Goal: Task Accomplishment & Management: Complete application form

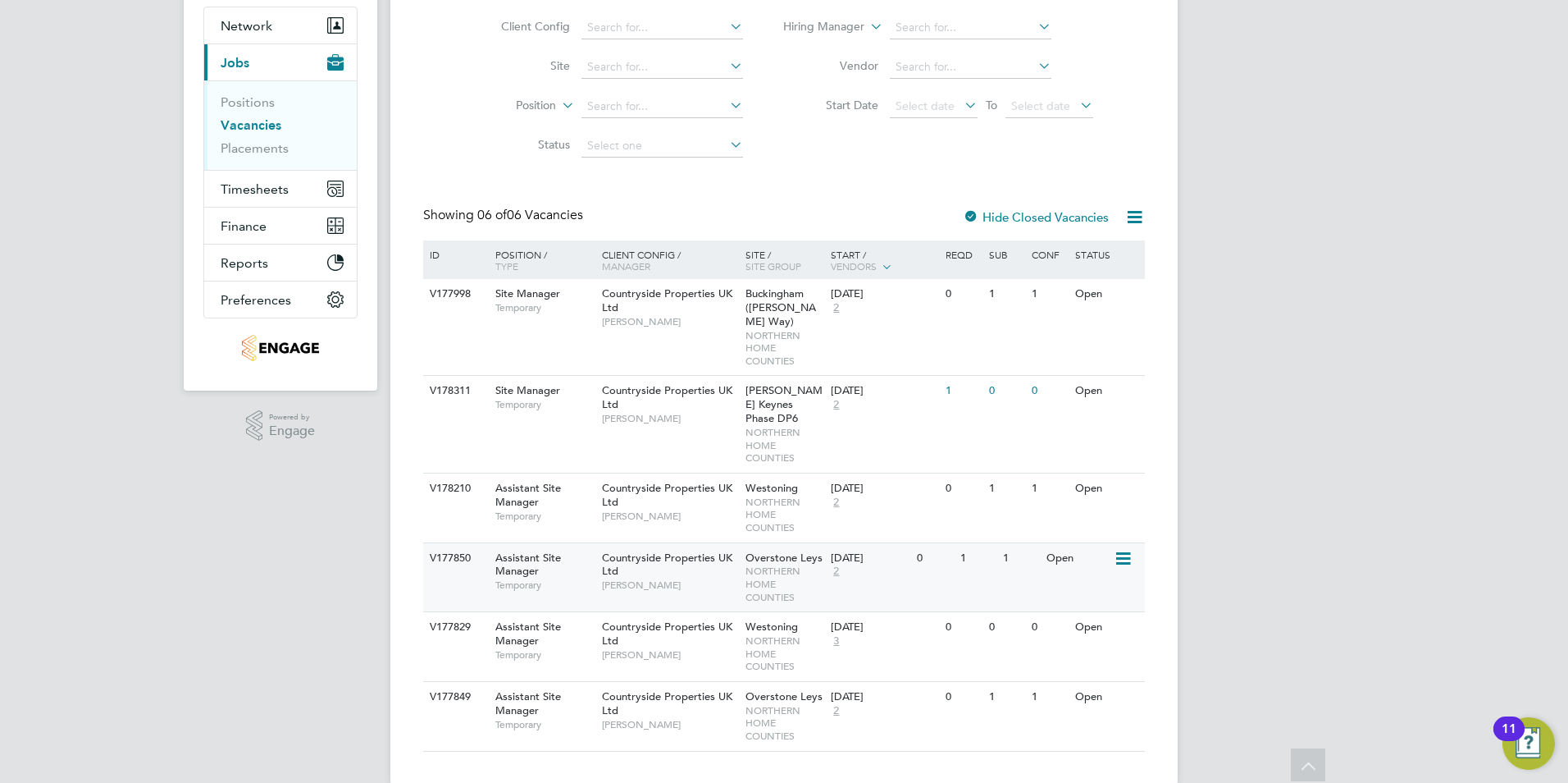
scroll to position [69, 0]
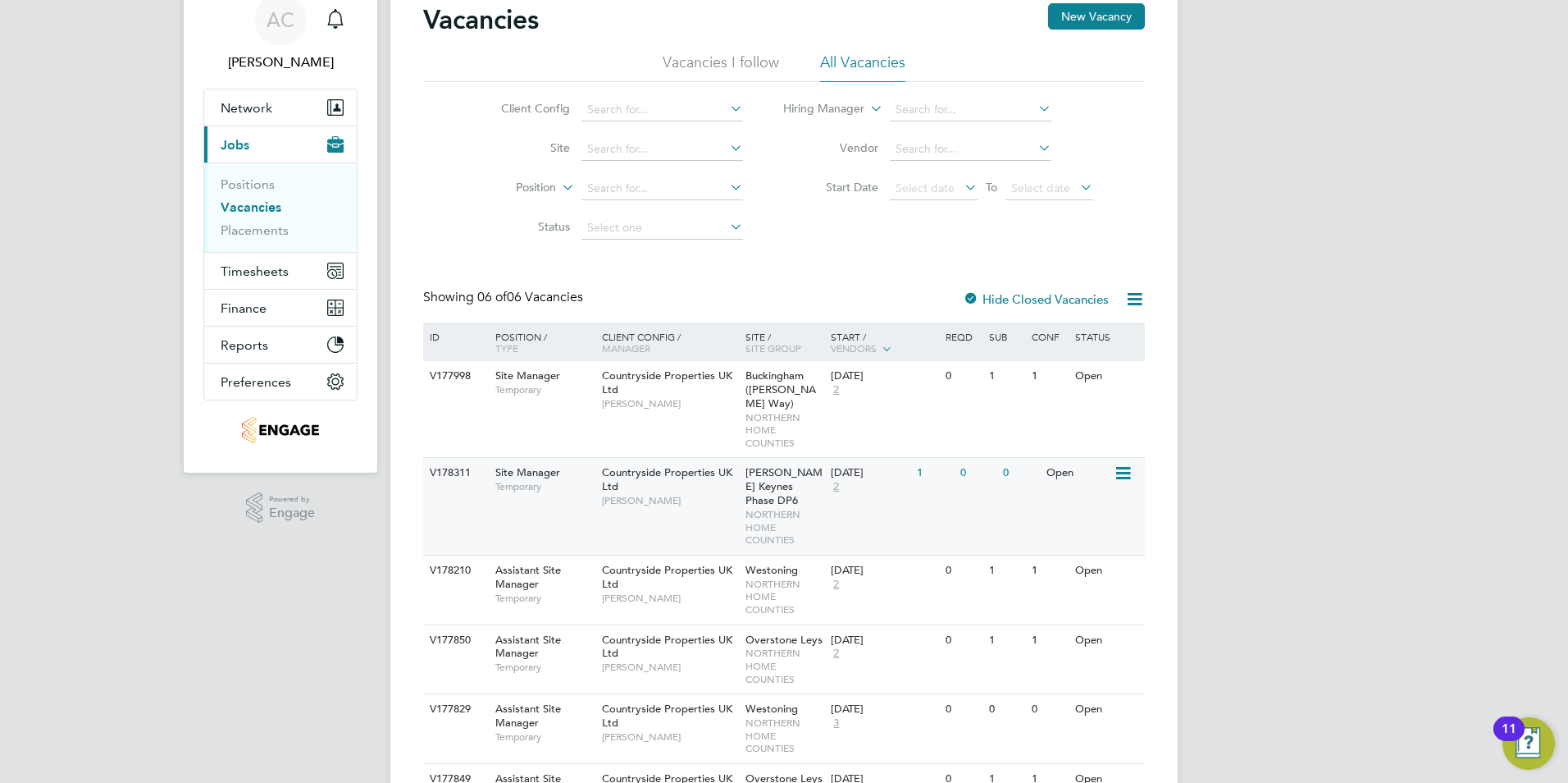
click at [529, 465] on span "Site Manager" at bounding box center [528, 471] width 65 height 14
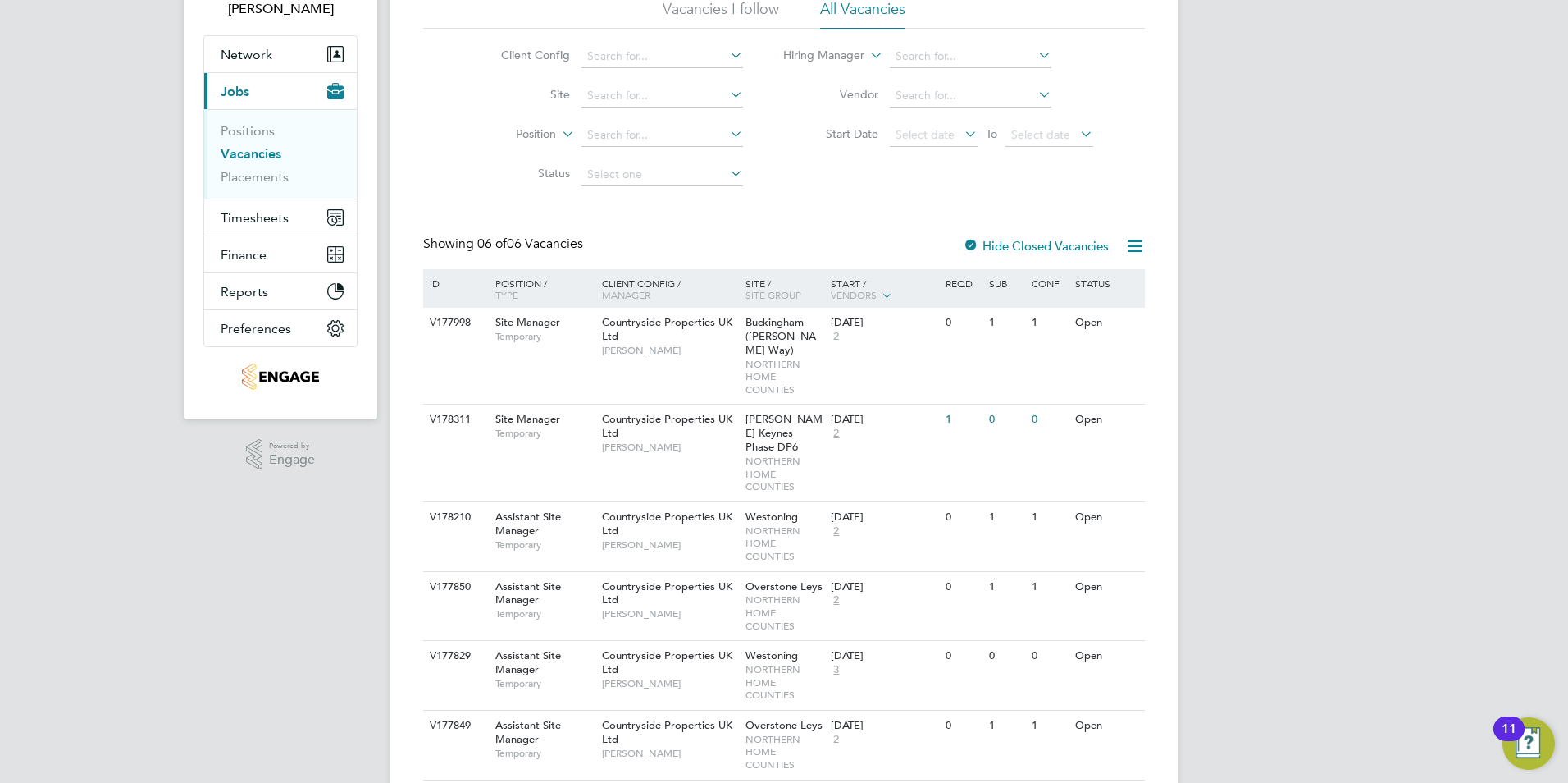
scroll to position [151, 0]
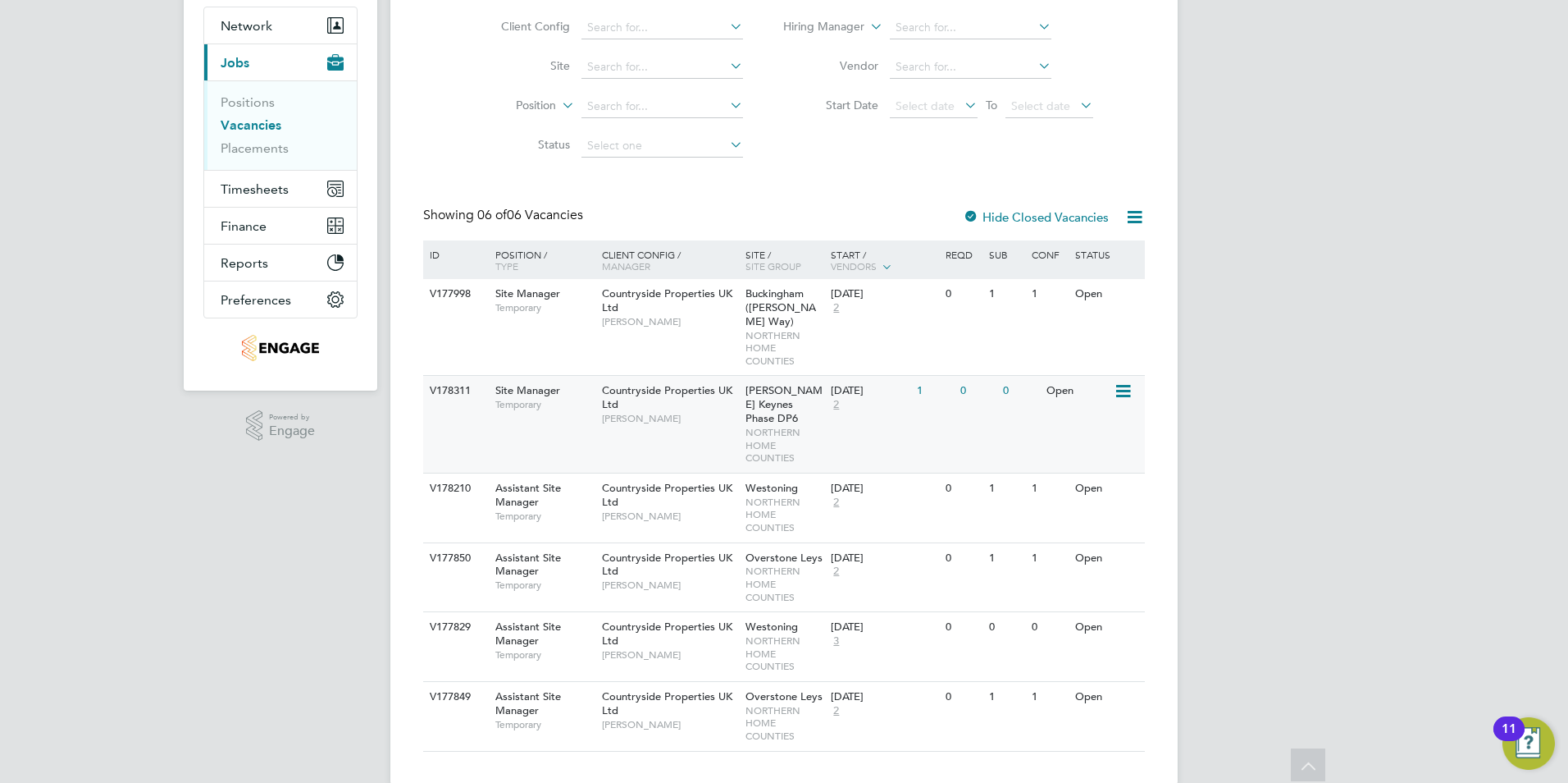
click at [618, 383] on span "Countryside Properties UK Ltd" at bounding box center [666, 397] width 130 height 28
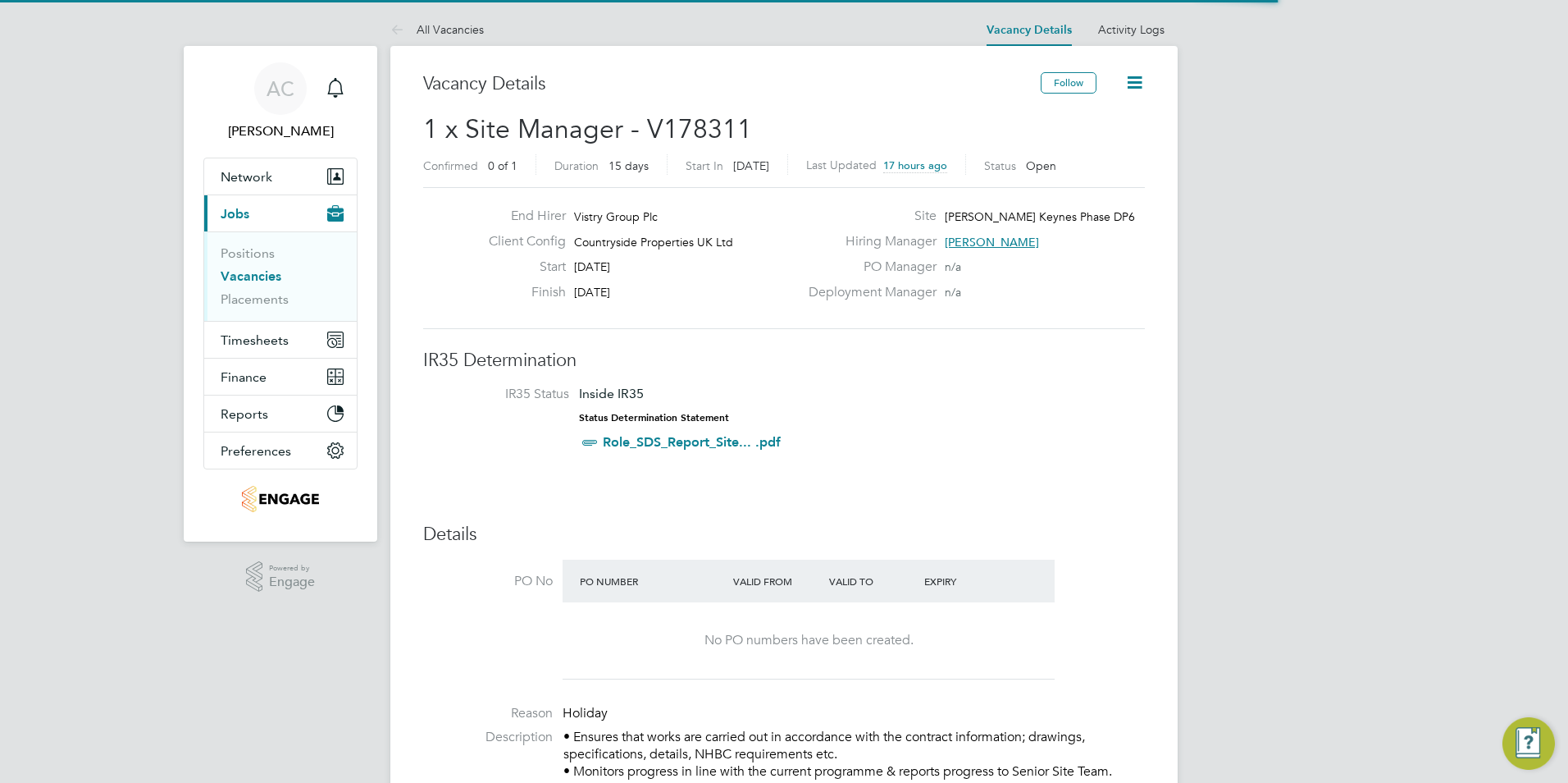
scroll to position [48, 143]
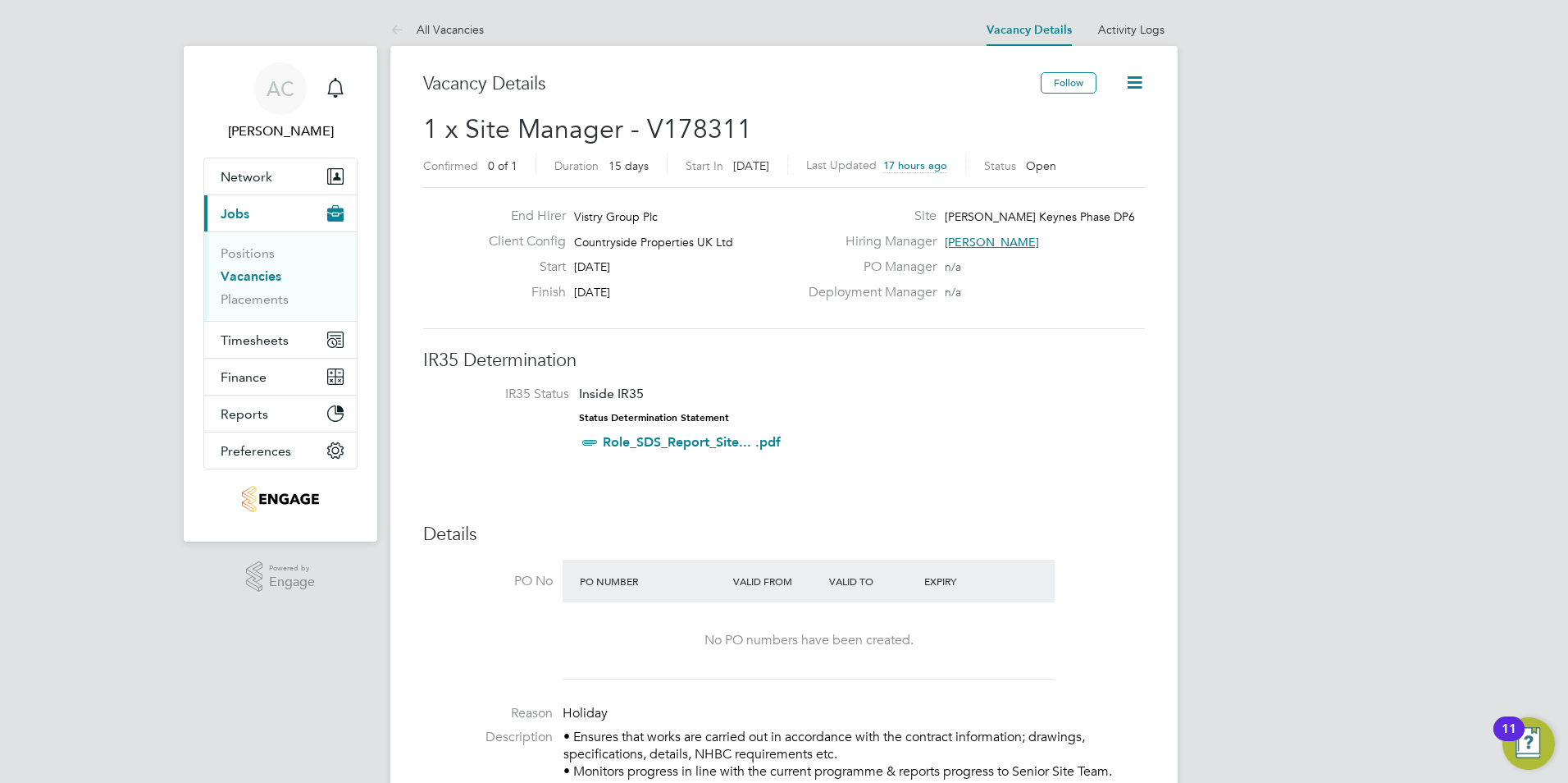
click at [682, 440] on link "Role_SDS_Report_Site... .pdf" at bounding box center [691, 441] width 178 height 16
click at [249, 301] on link "Placements" at bounding box center [255, 299] width 68 height 16
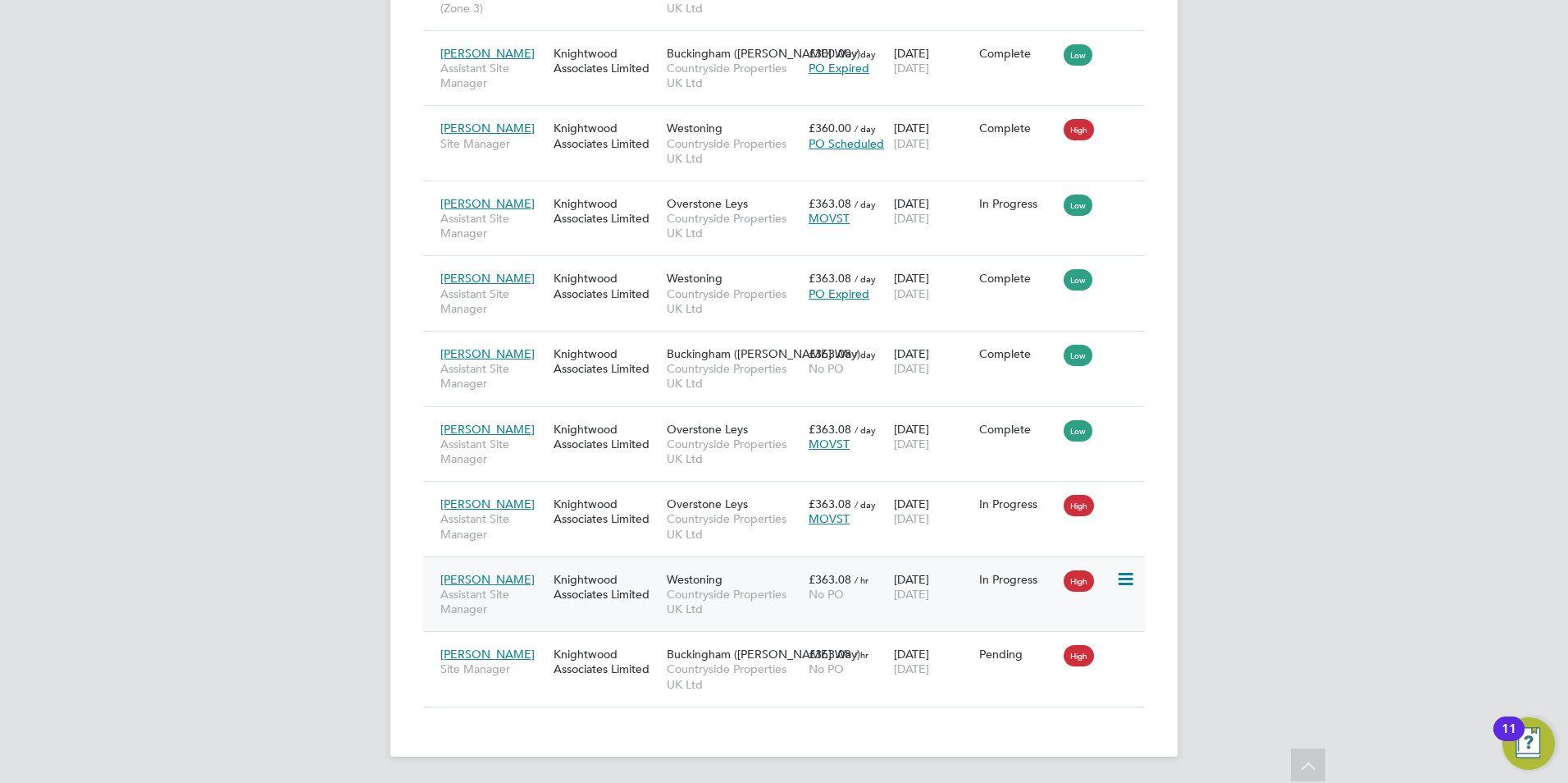
click at [468, 574] on span "[PERSON_NAME]" at bounding box center [487, 579] width 94 height 15
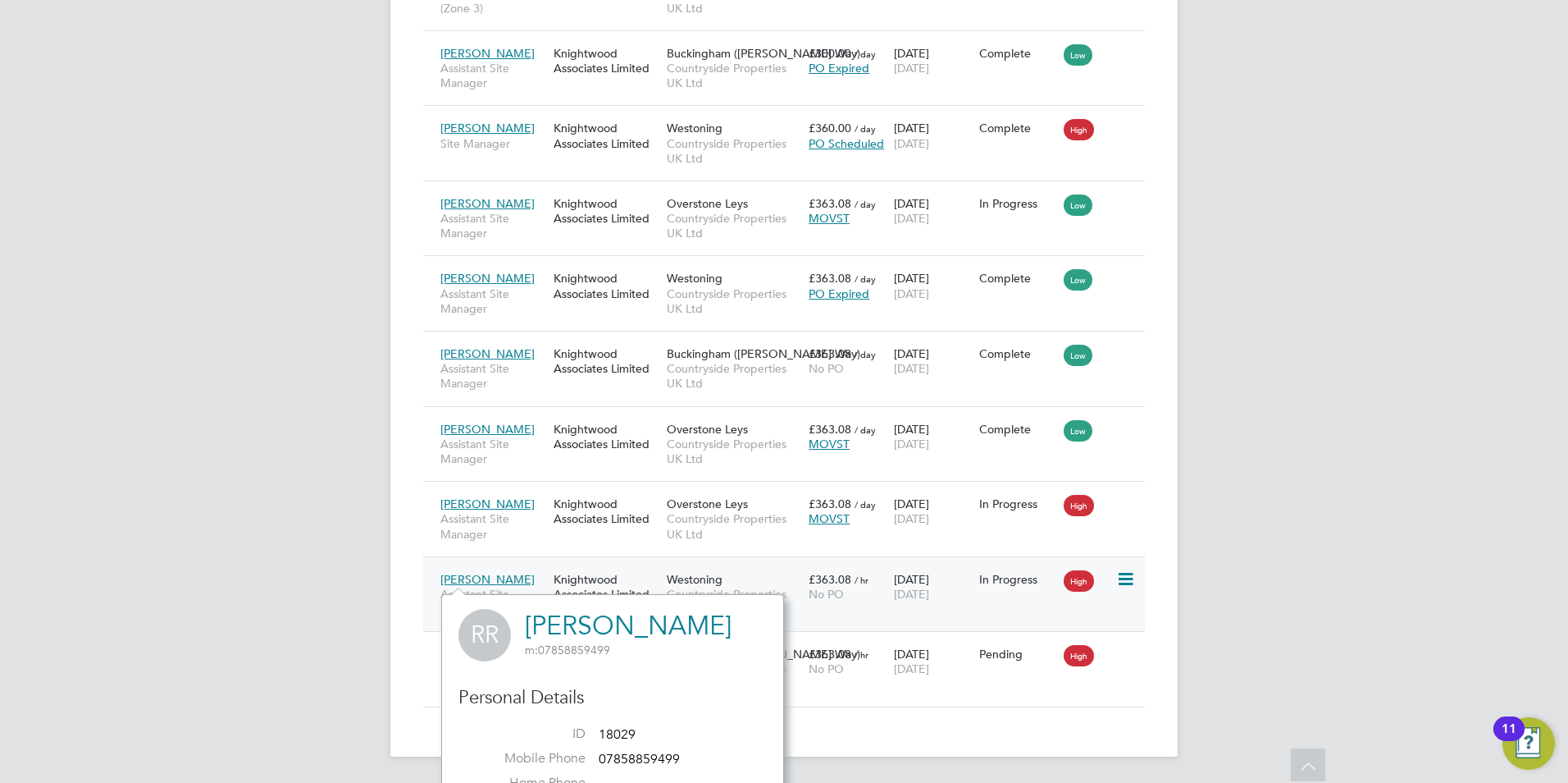
click at [979, 606] on div "[PERSON_NAME] Assistant Site Manager Knightwood Associates Limited Westoning Co…" at bounding box center [784, 594] width 722 height 76
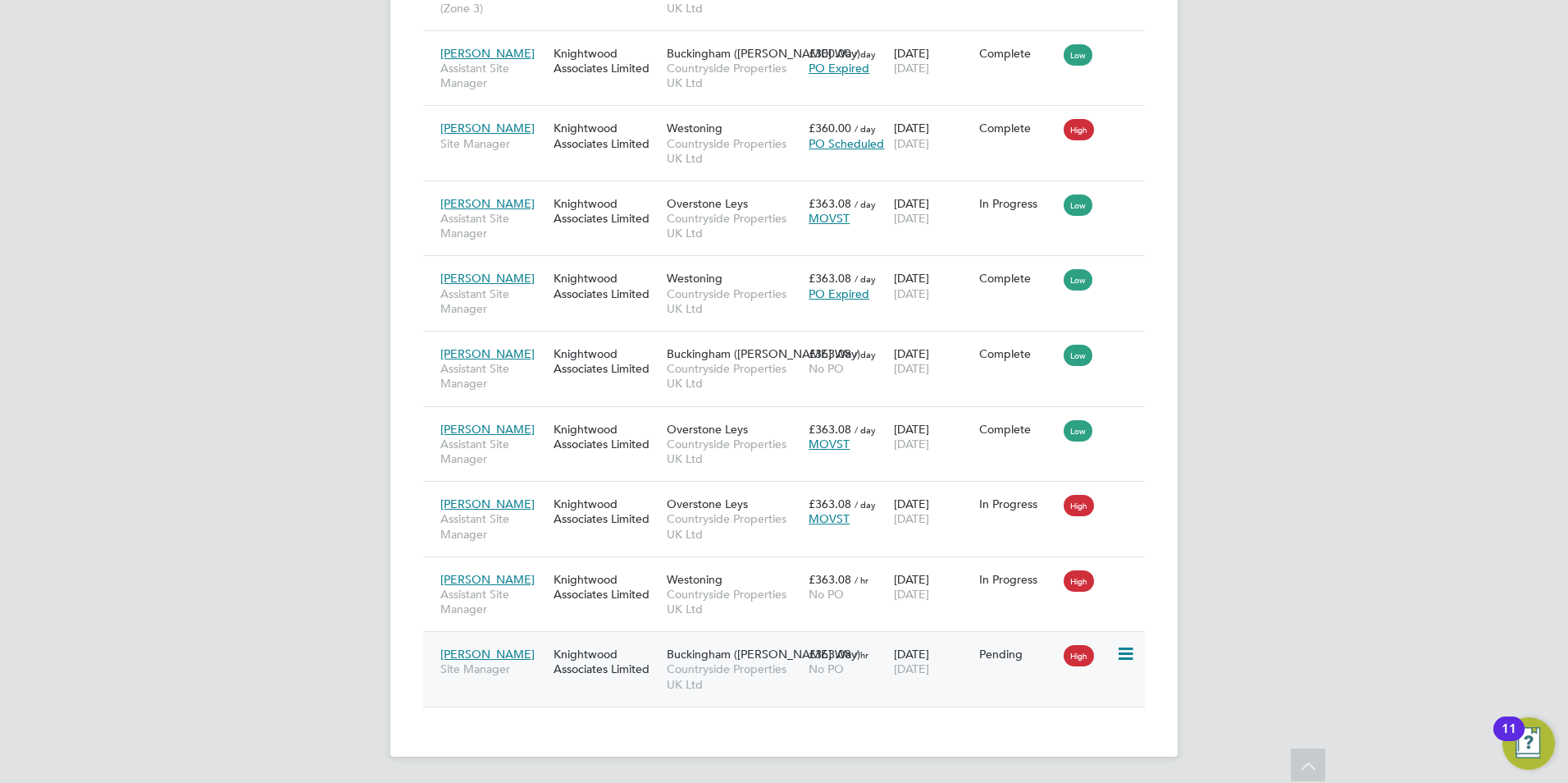
click at [586, 650] on div "Knightwood Associates Limited" at bounding box center [606, 661] width 113 height 46
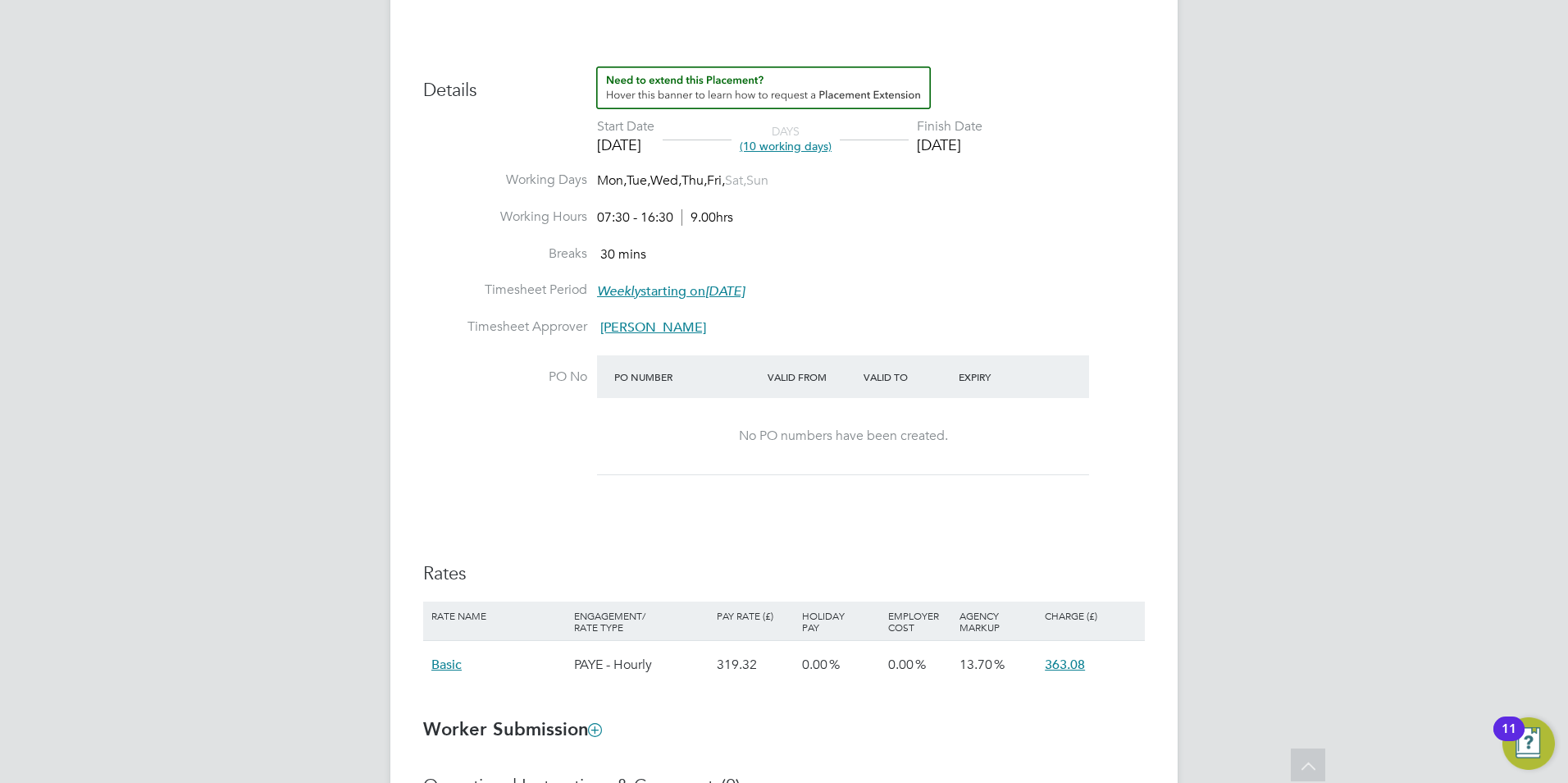
scroll to position [739, 0]
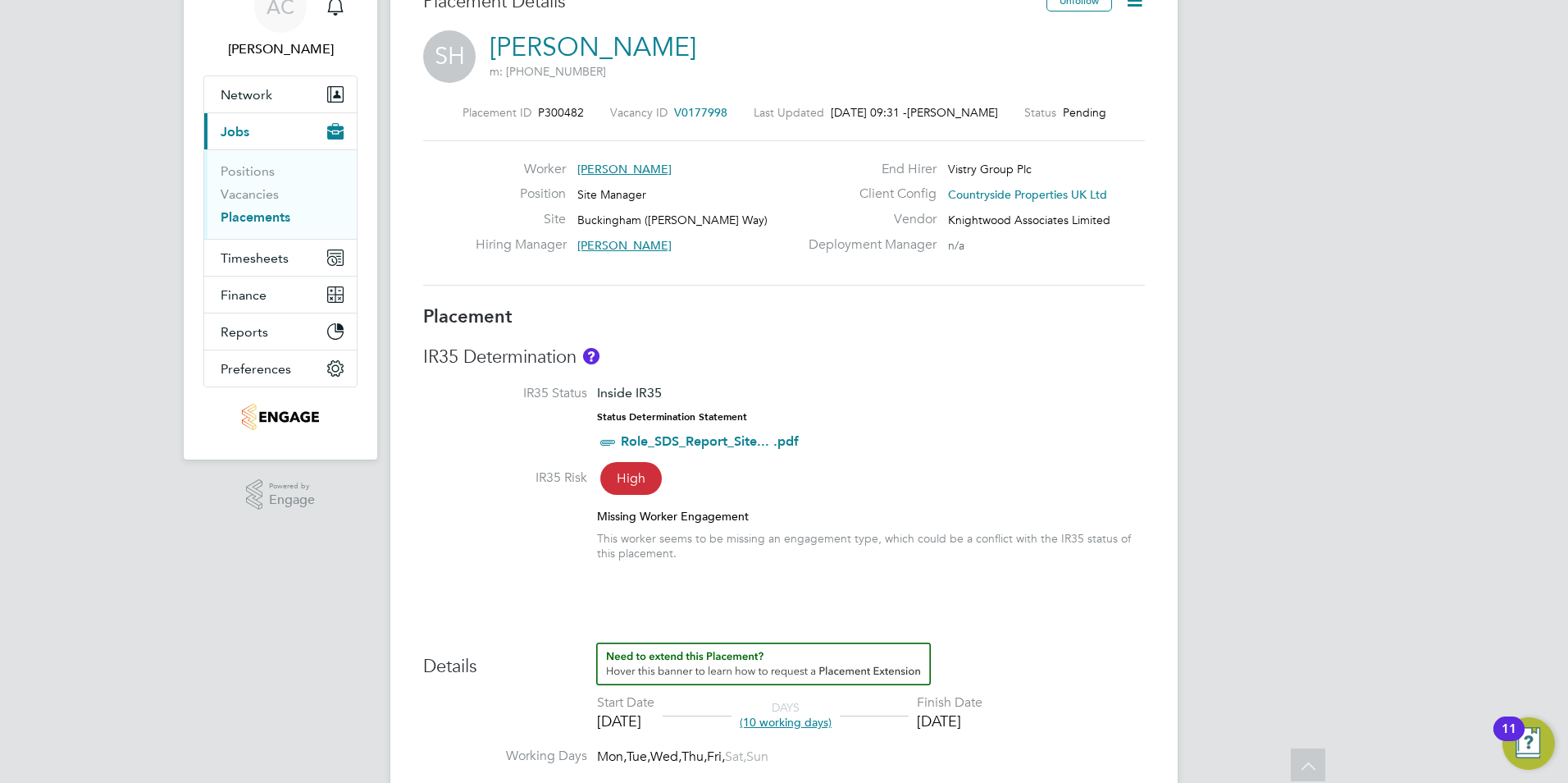
click at [634, 473] on span "High" at bounding box center [631, 478] width 62 height 32
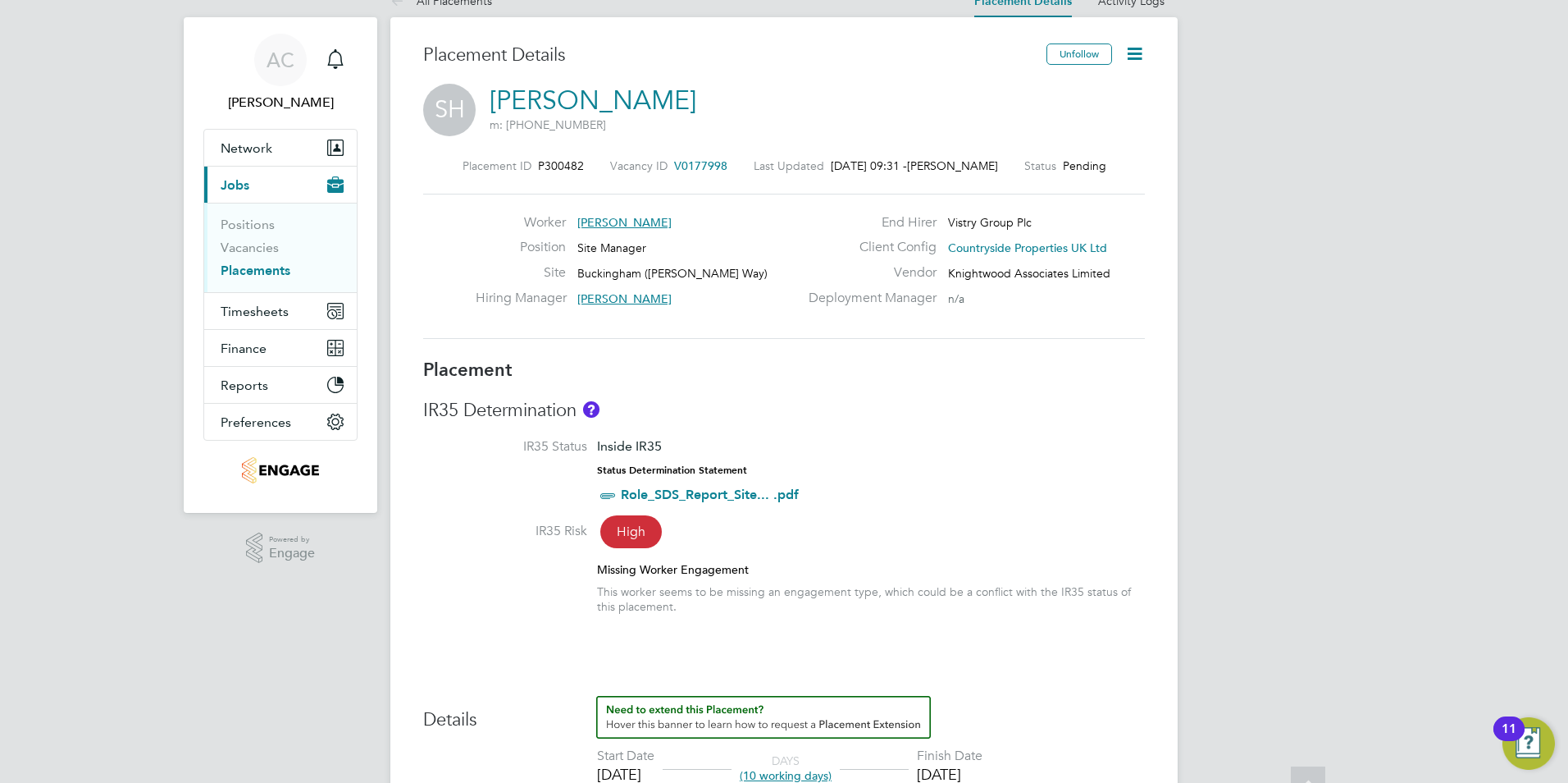
scroll to position [0, 0]
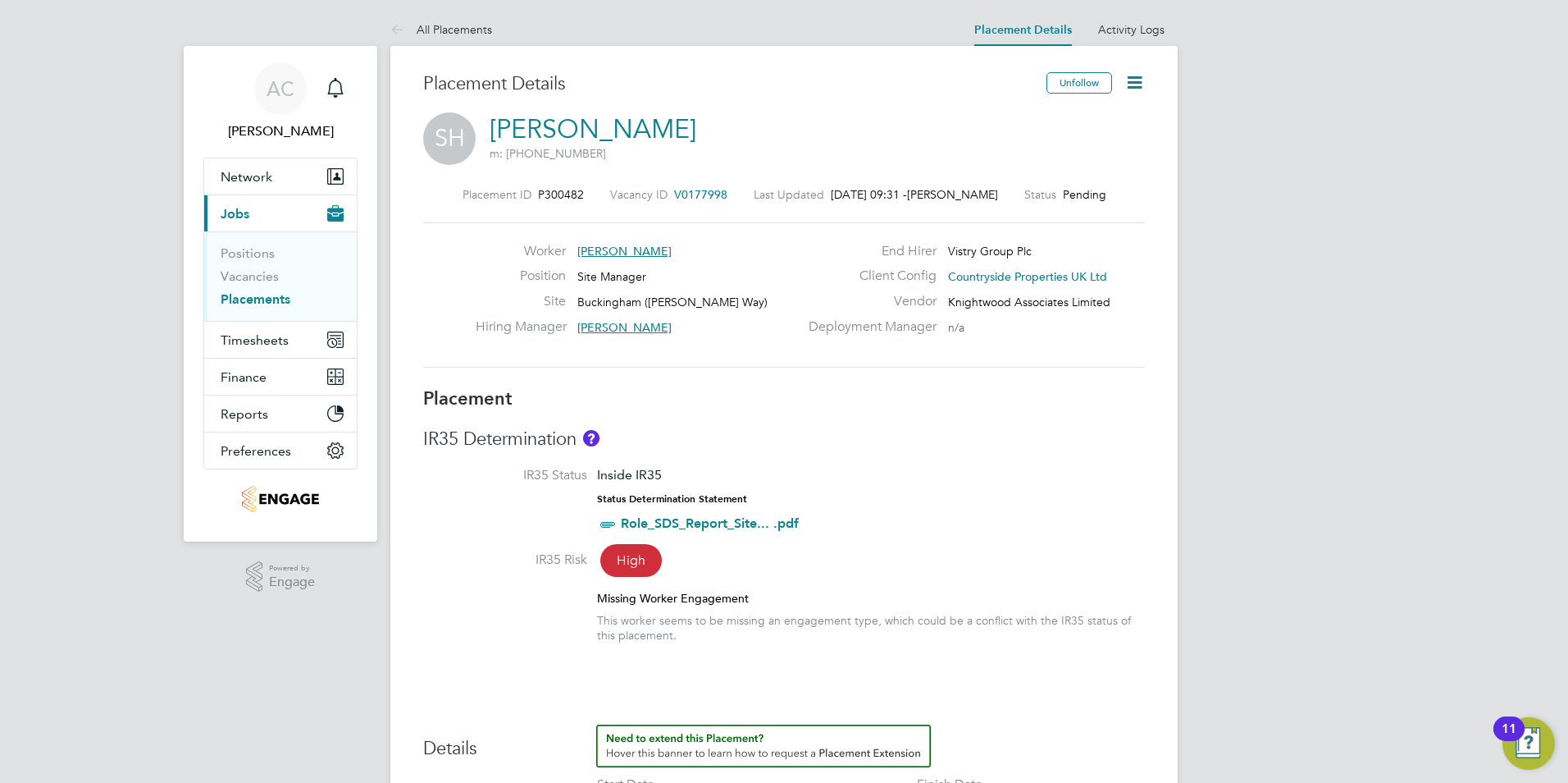
click at [1133, 75] on icon at bounding box center [1135, 82] width 20 height 20
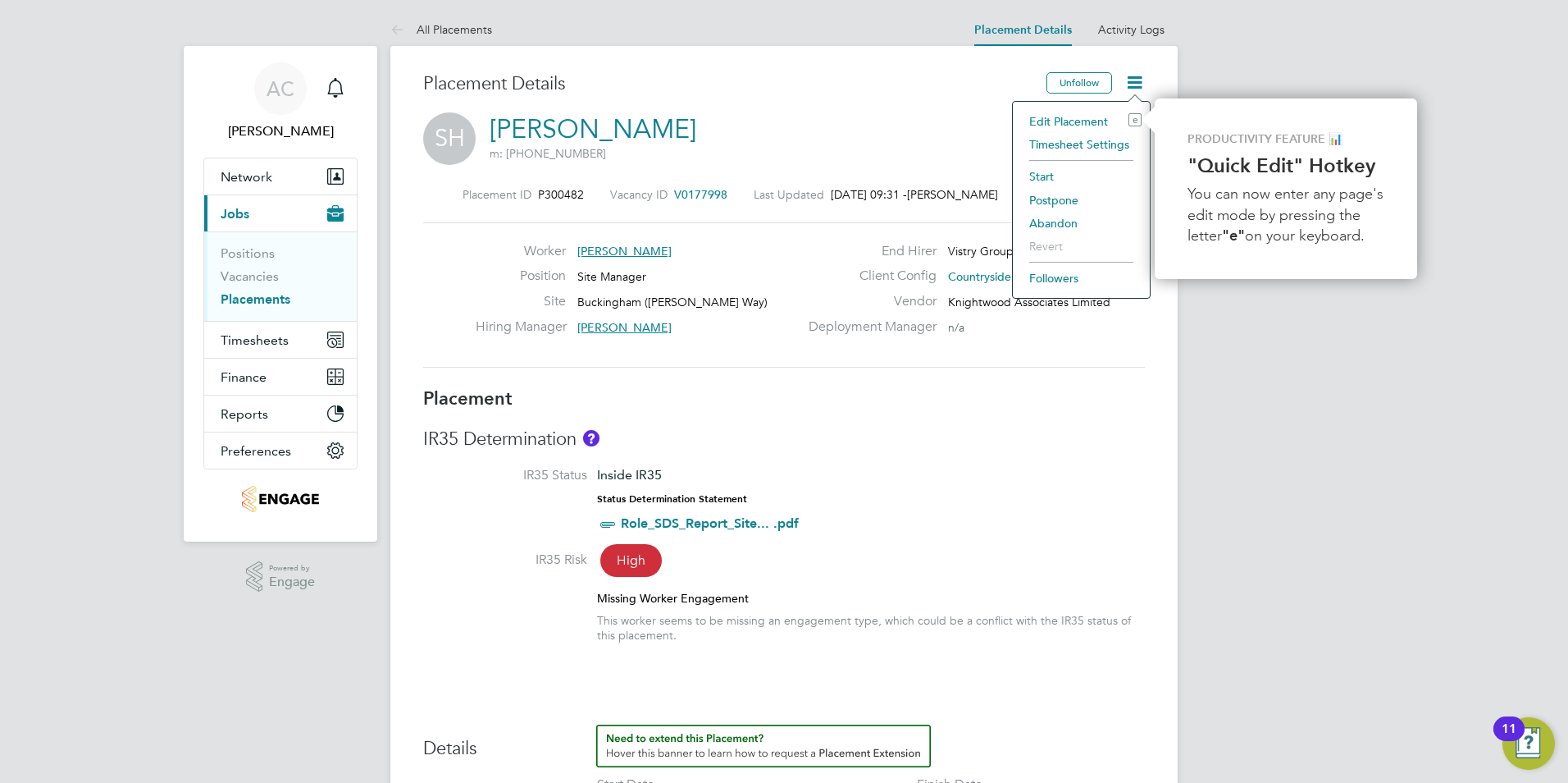
click at [924, 470] on li "IR35 Status Inside IR35 Status Determination Statement Role_SDS_Report_Site... …" at bounding box center [784, 508] width 722 height 84
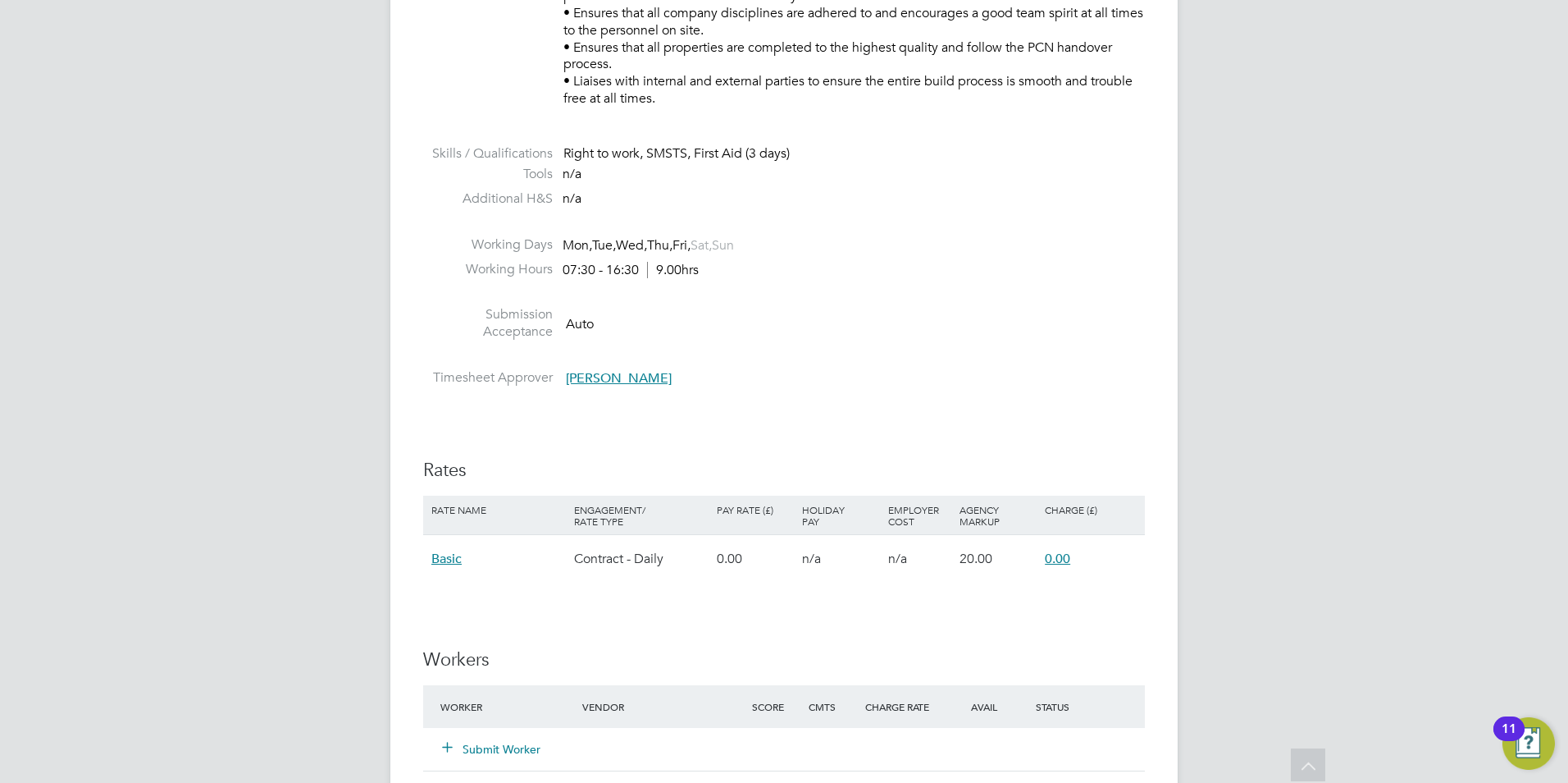
scroll to position [1230, 0]
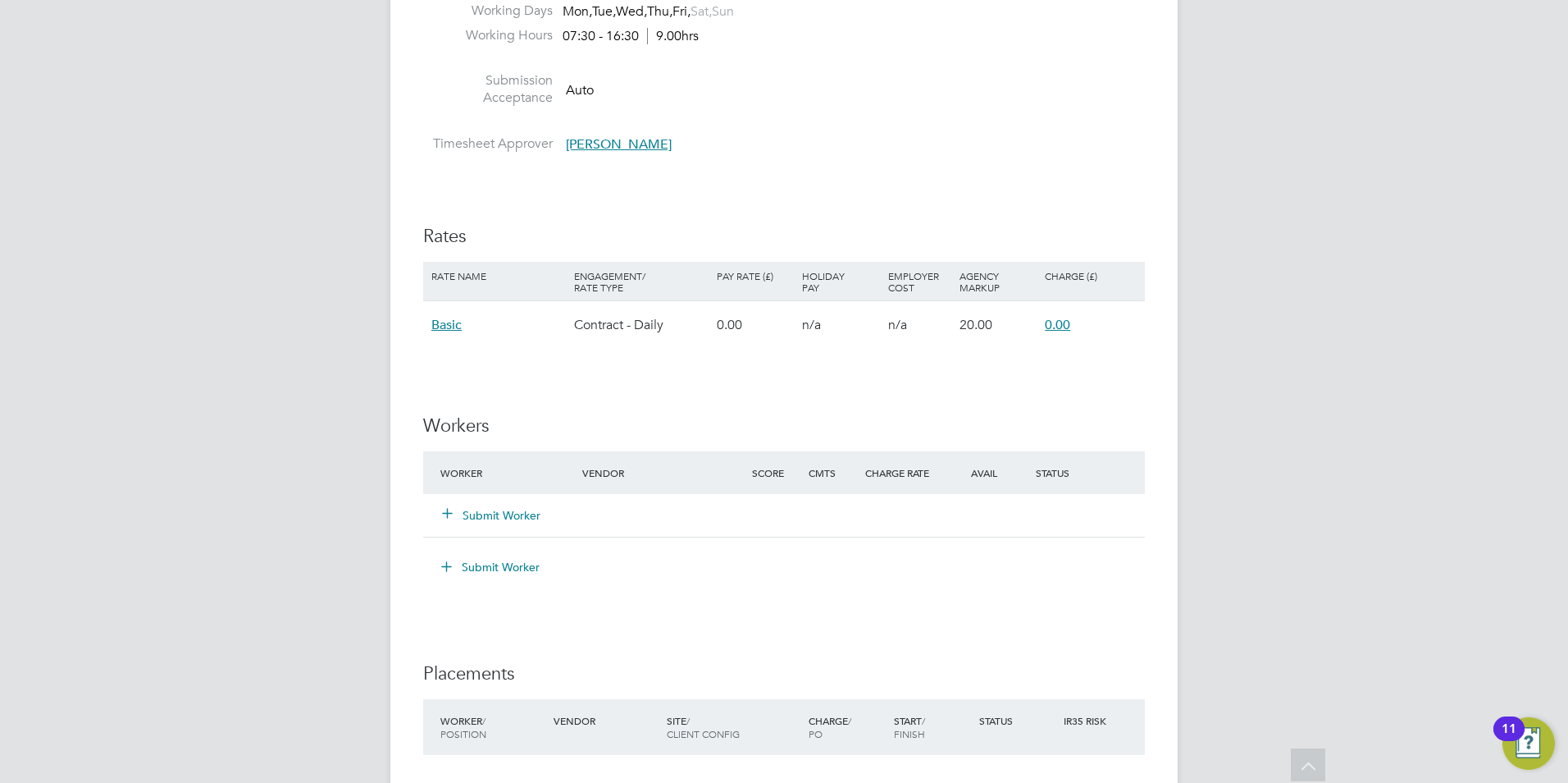
click at [509, 510] on button "Submit Worker" at bounding box center [492, 515] width 98 height 17
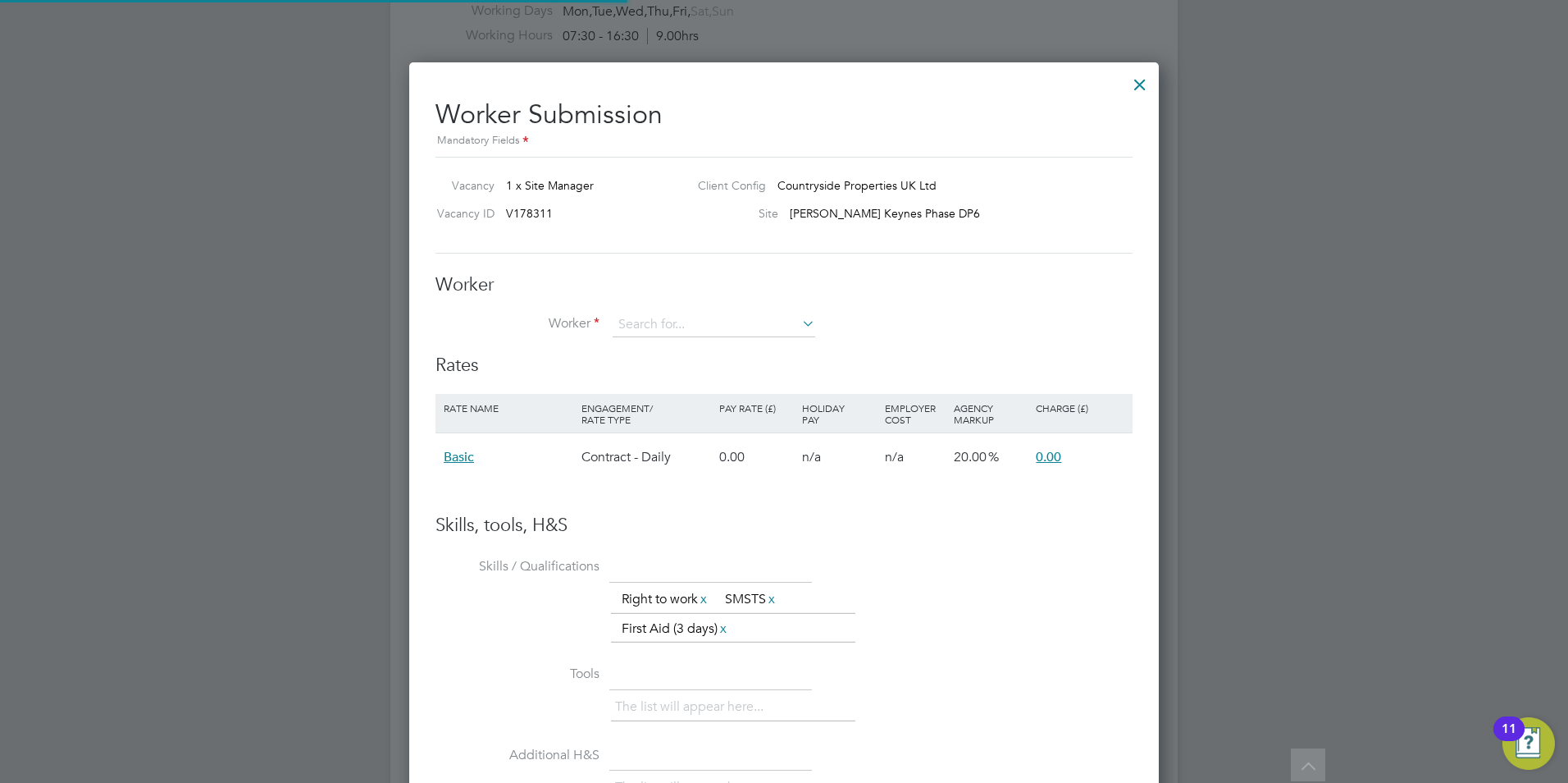
scroll to position [1005, 750]
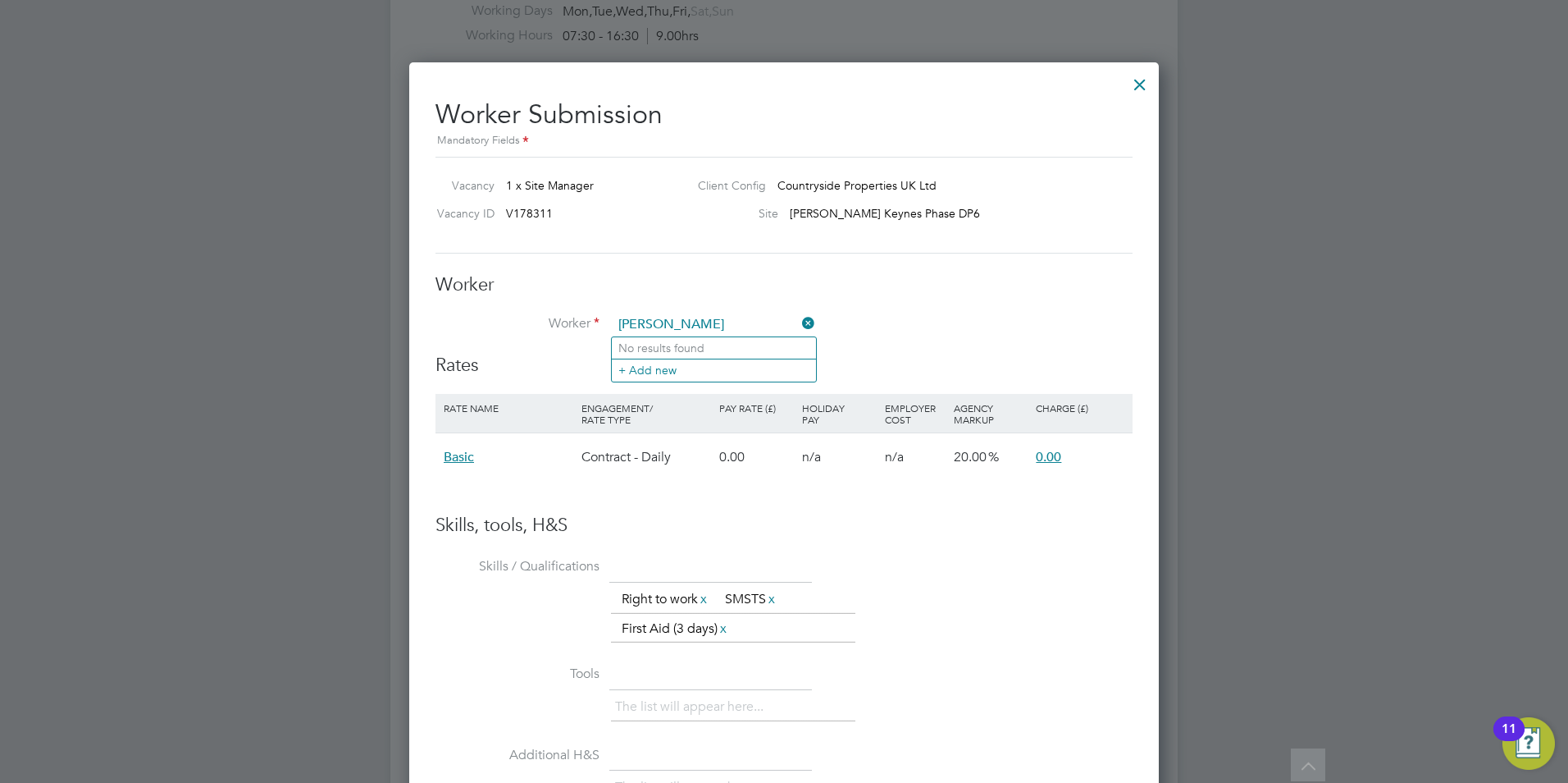
type input "Oleg k"
paste input "Oleg Krivonossov"
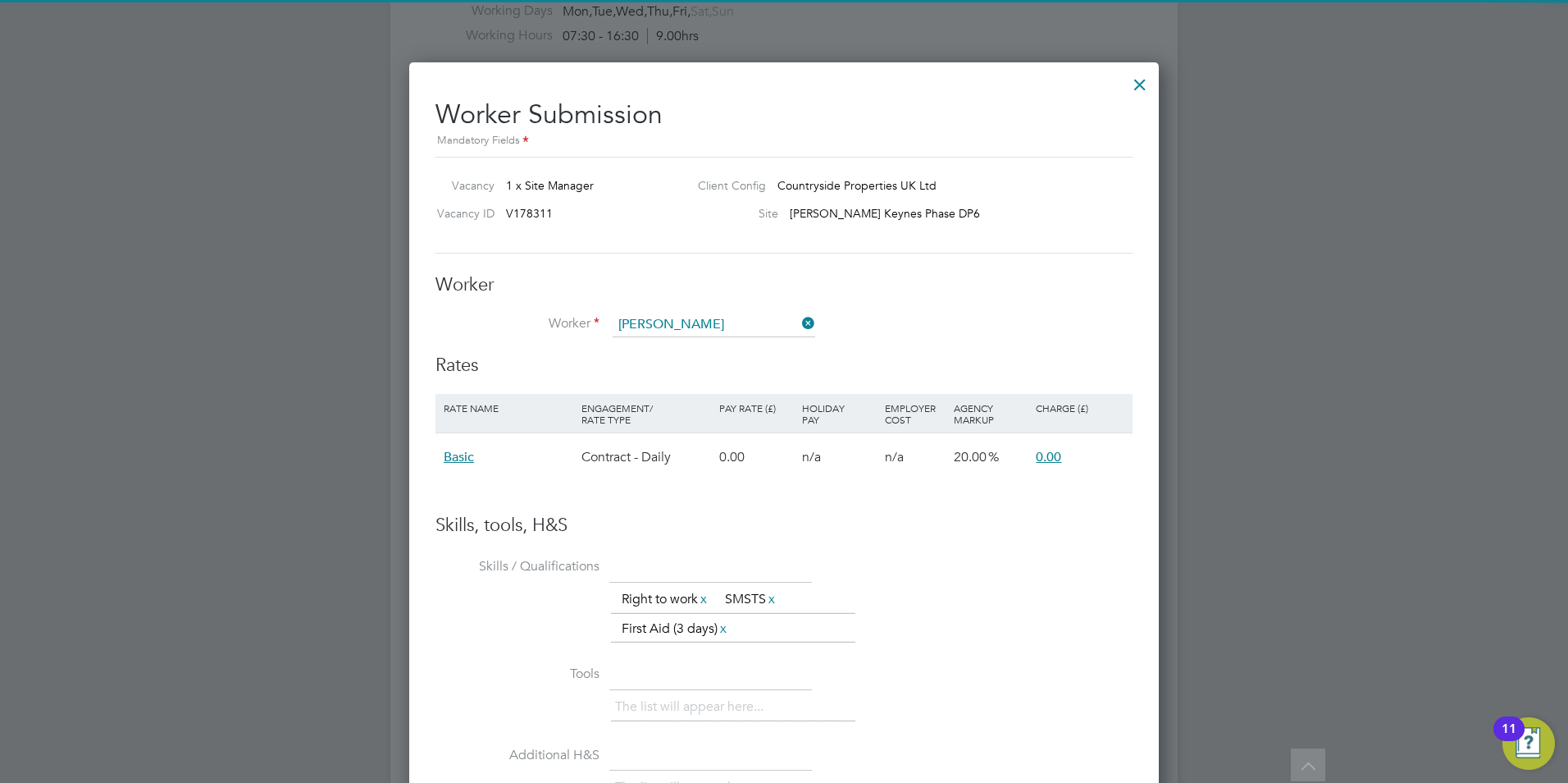
type input "Oleg Krivonossov"
click at [1001, 310] on div "Worker Worker Oleg Krivonossov Worker Engagement Type" at bounding box center [784, 313] width 697 height 81
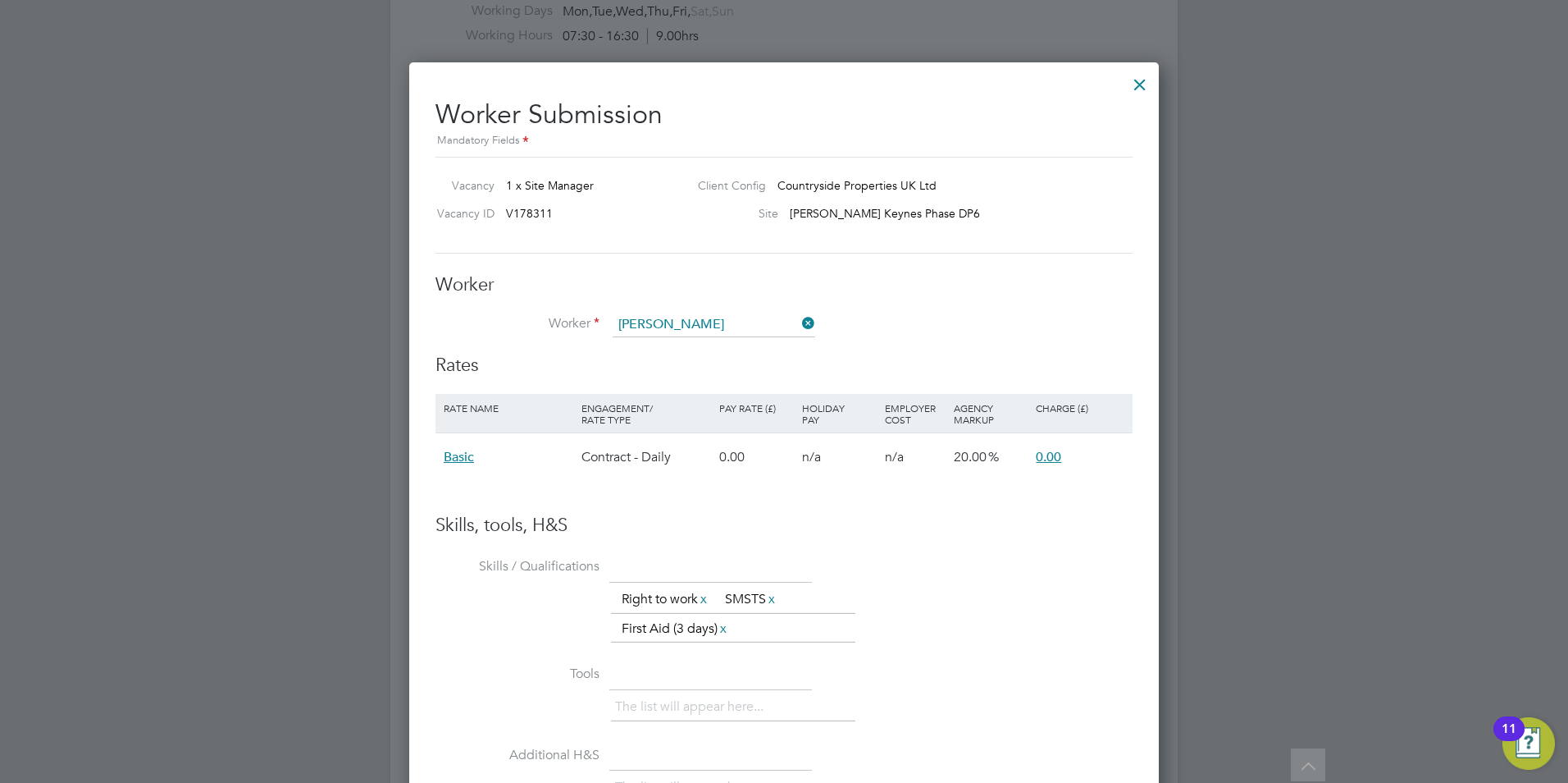
click at [750, 311] on div "Worker Worker Oleg Krivonossov Worker Engagement Type" at bounding box center [784, 313] width 697 height 81
click at [798, 320] on icon at bounding box center [798, 323] width 0 height 23
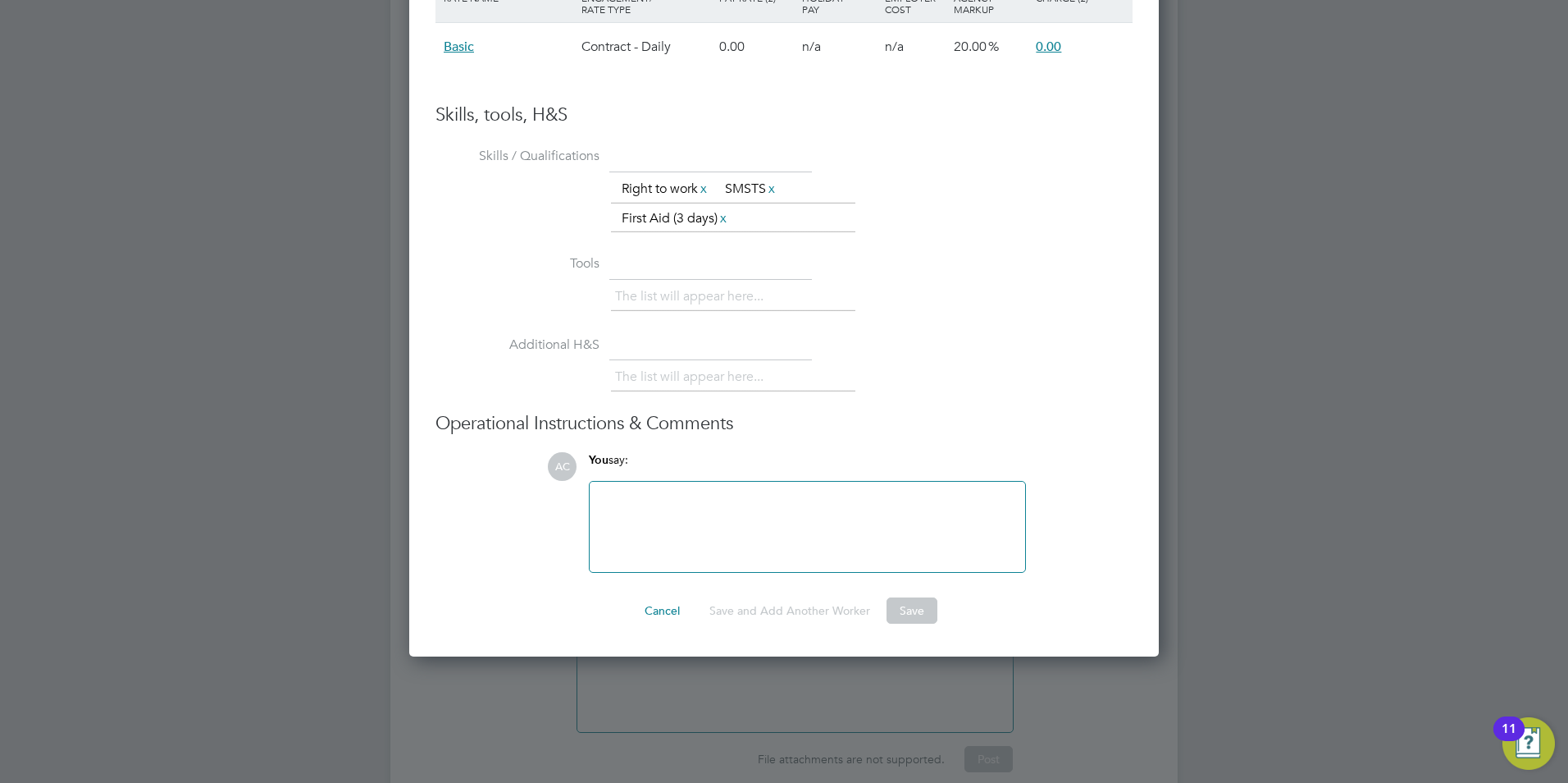
scroll to position [1148, 0]
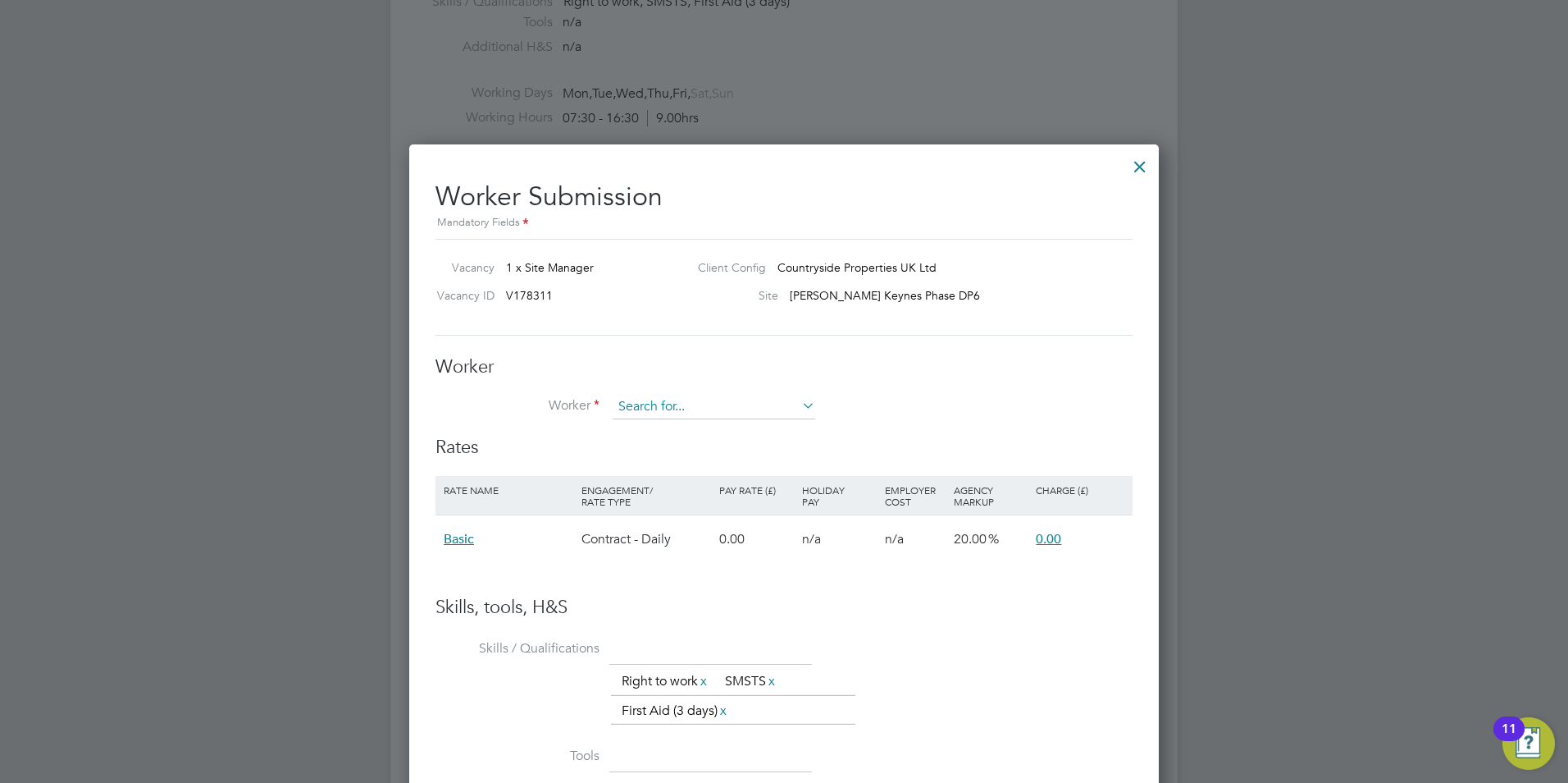
click at [641, 410] on input at bounding box center [713, 407] width 202 height 25
click at [1022, 387] on div "Worker Worker Worker Engagement Type" at bounding box center [784, 396] width 697 height 81
click at [1139, 163] on div at bounding box center [1139, 163] width 30 height 30
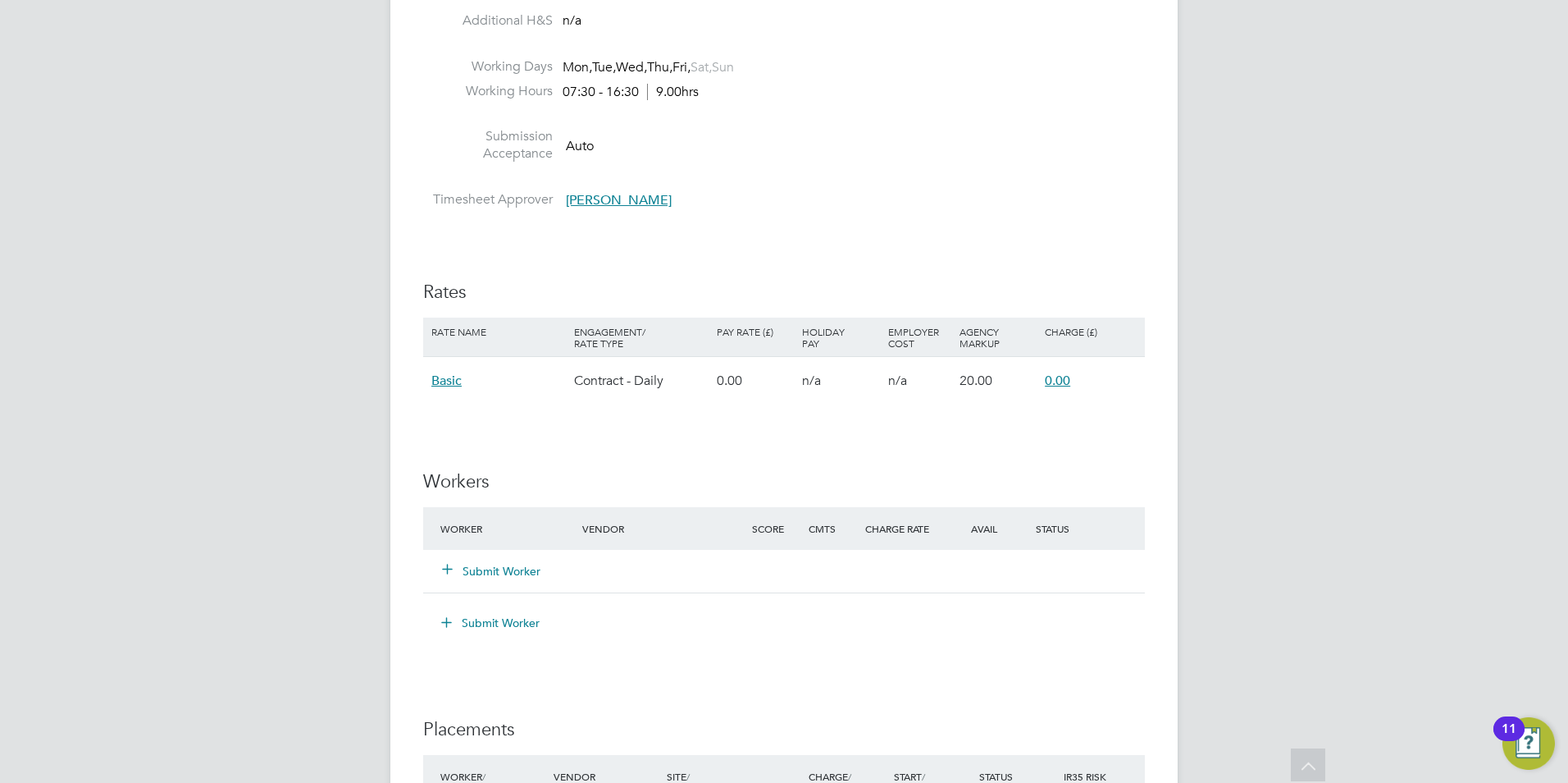
scroll to position [1313, 0]
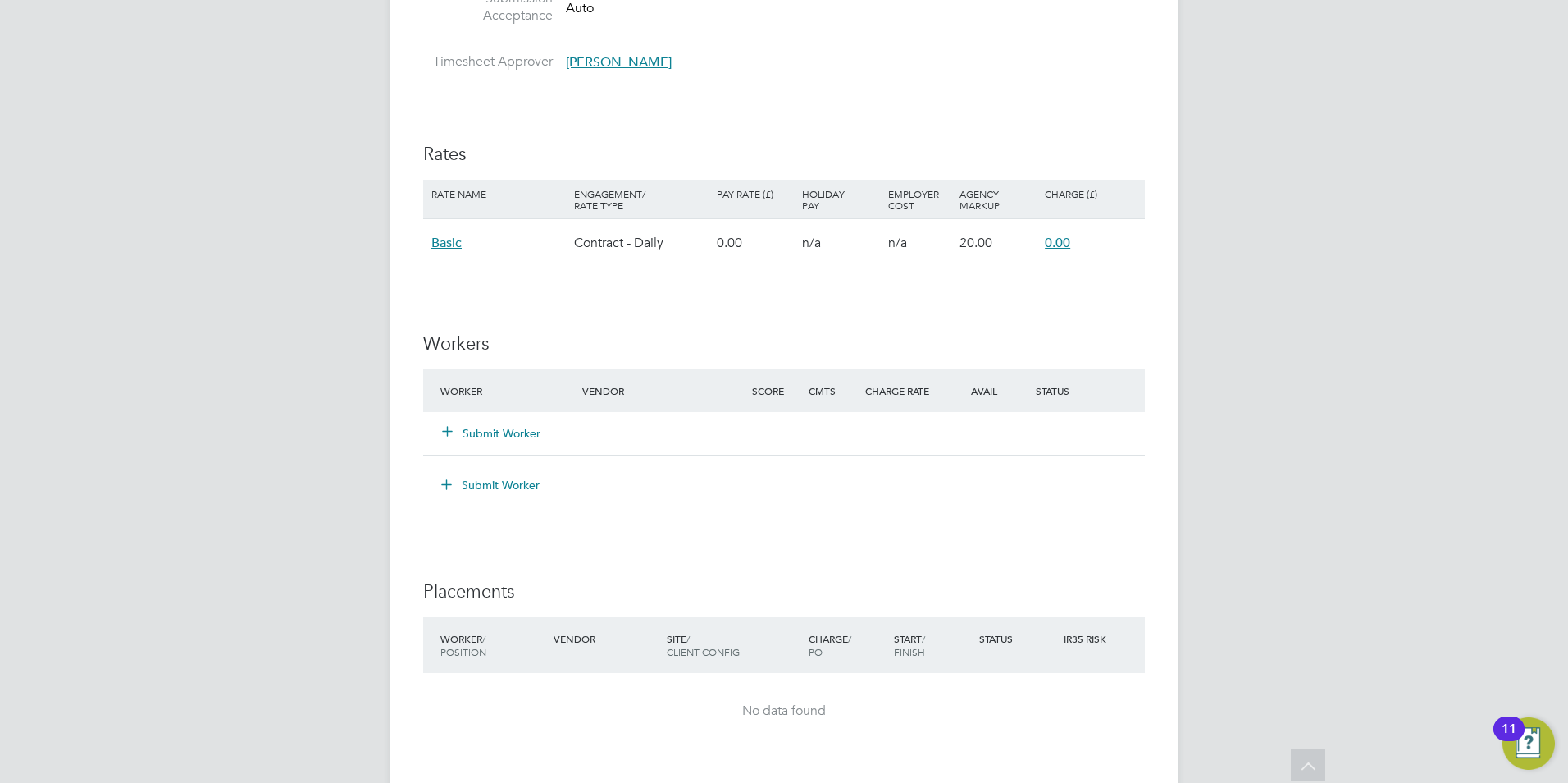
click at [517, 437] on button "Submit Worker" at bounding box center [492, 434] width 98 height 17
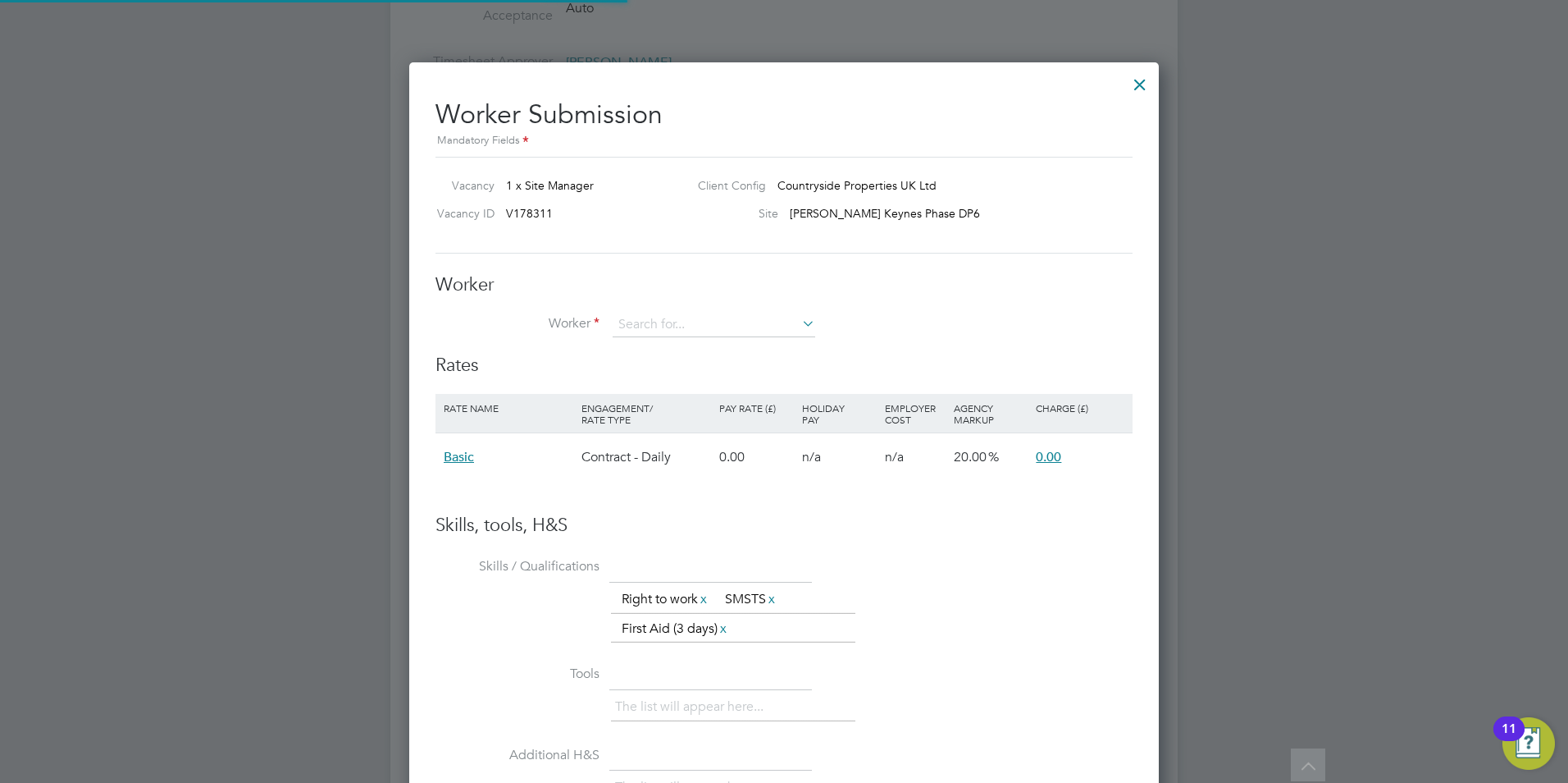
scroll to position [1005, 750]
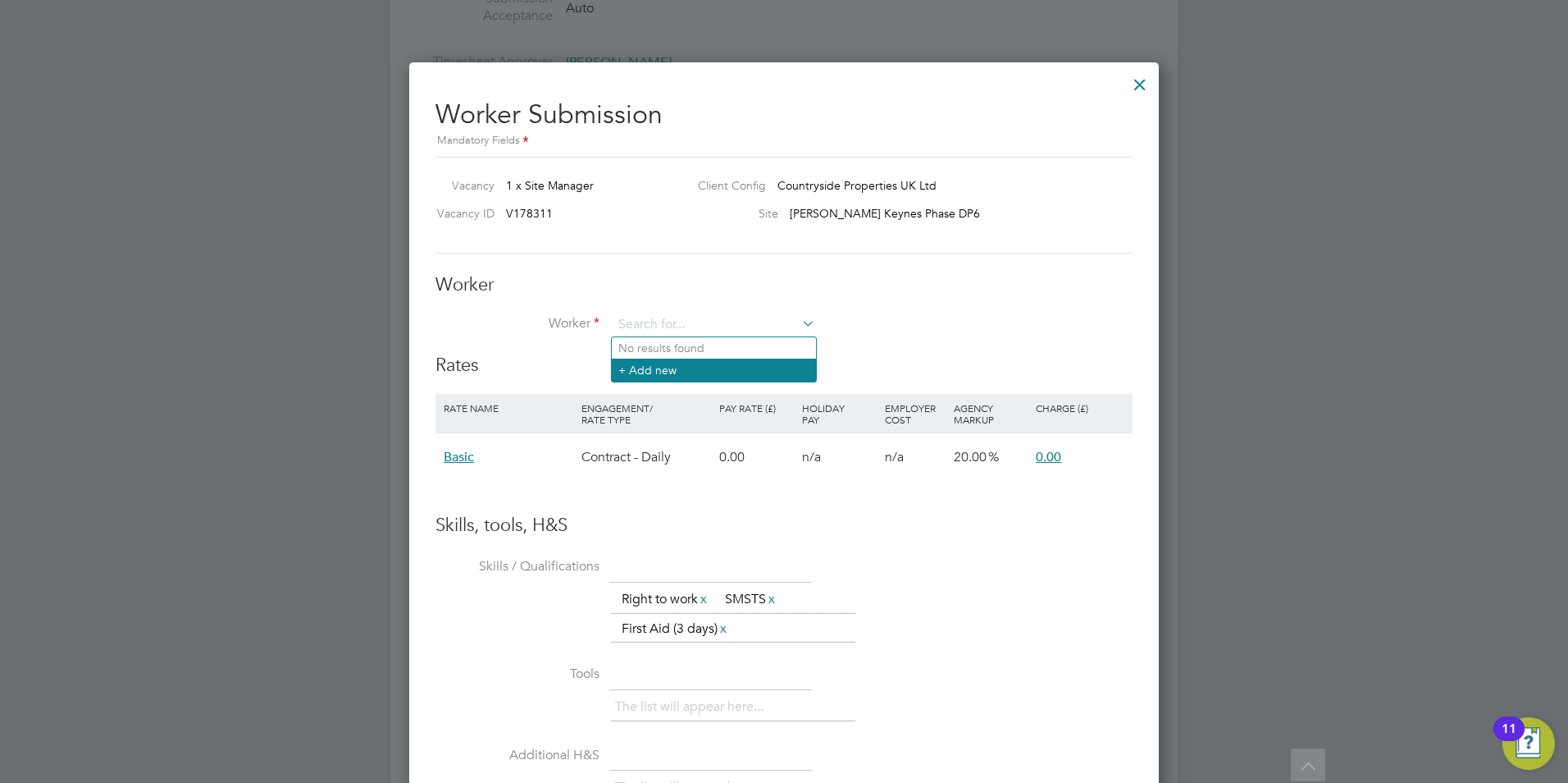
click at [655, 365] on li "+ Add new" at bounding box center [713, 370] width 204 height 22
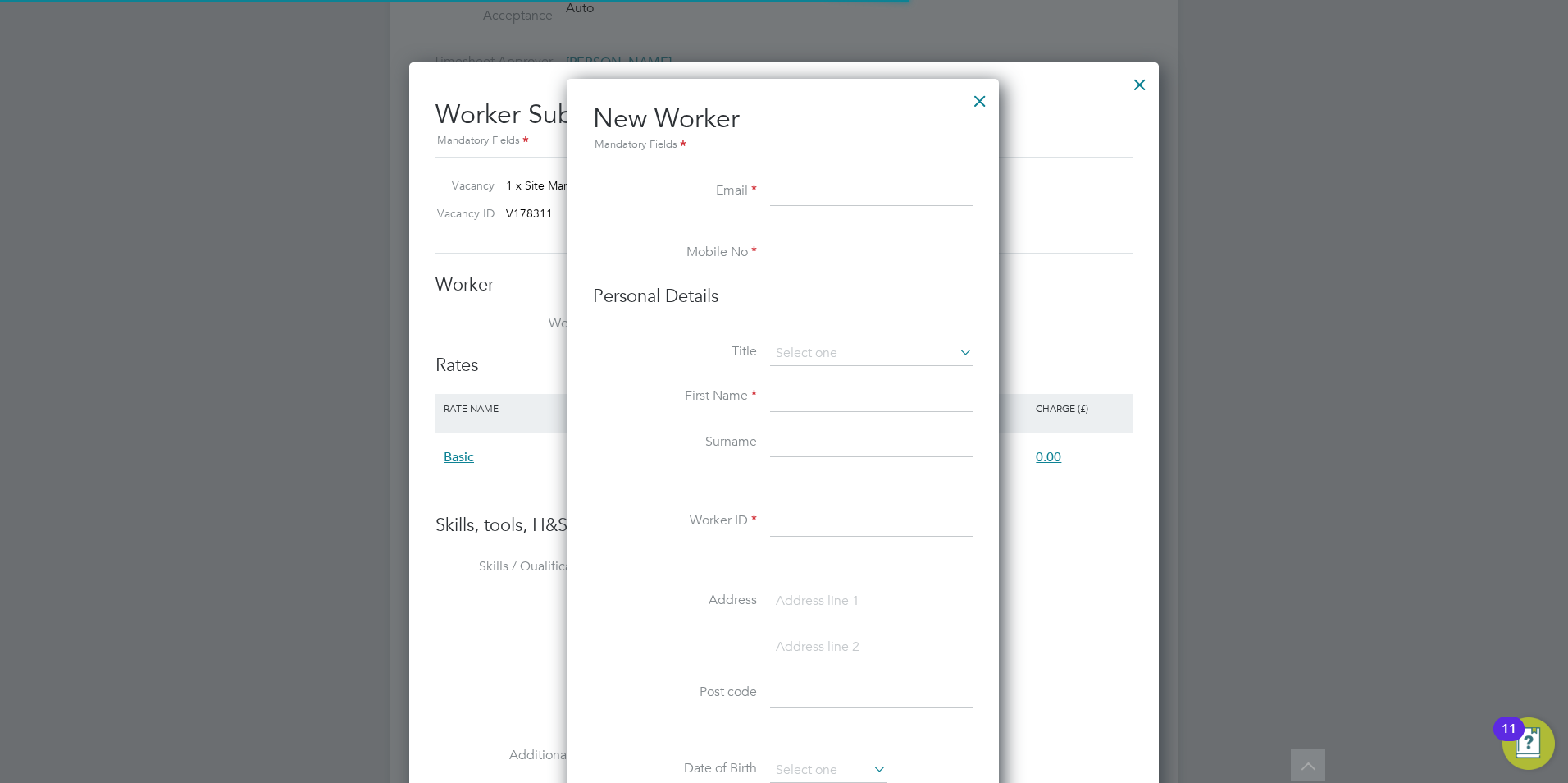
scroll to position [1396, 434]
click at [799, 398] on input at bounding box center [870, 397] width 202 height 30
paste input "Oleg Krivonossov"
drag, startPoint x: 885, startPoint y: 391, endPoint x: 812, endPoint y: 390, distance: 73.0
click at [812, 390] on input "Oleg Krivonossov" at bounding box center [870, 397] width 202 height 30
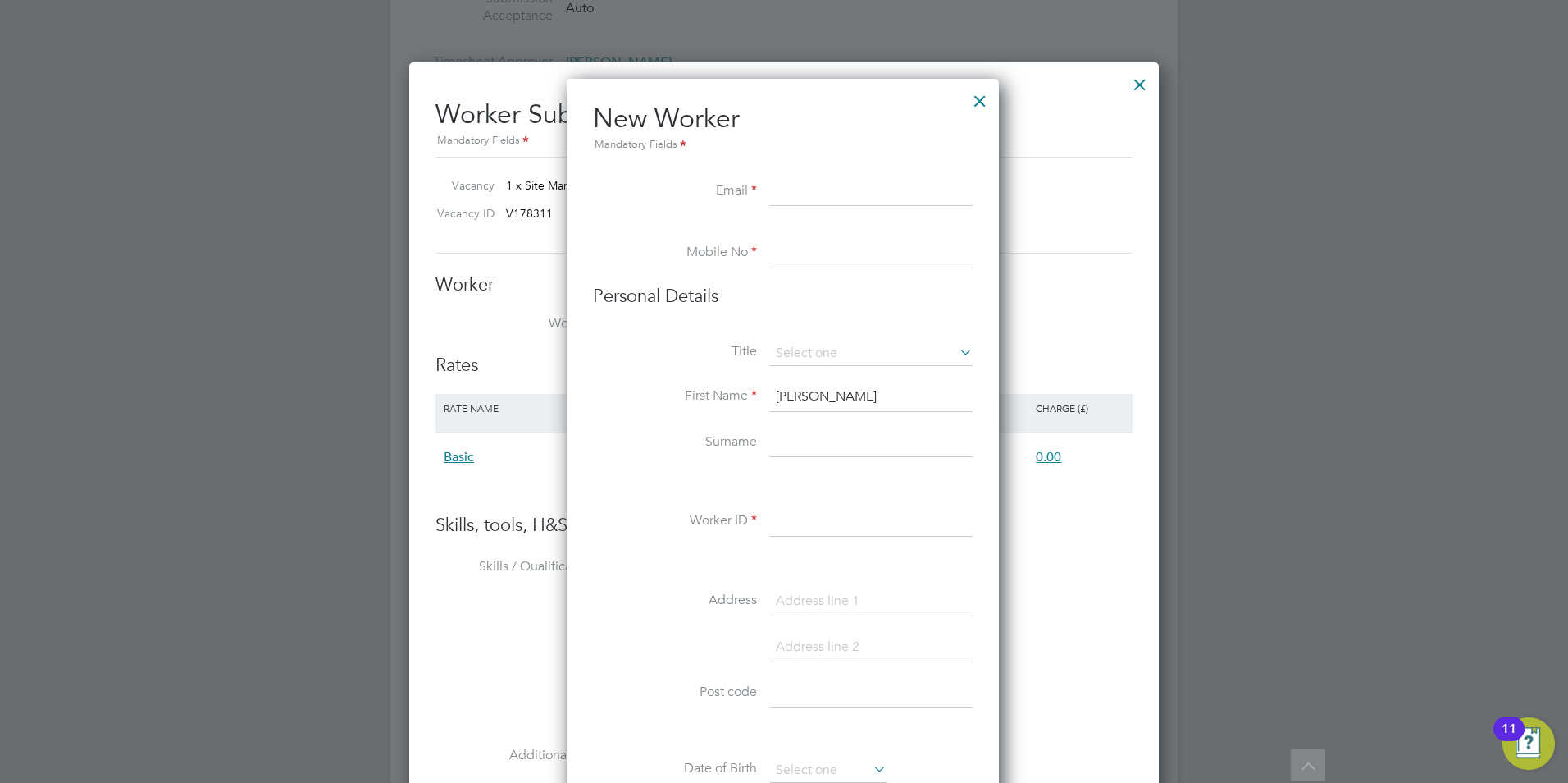
type input "Oleg"
paste input "Krivonossov"
type input "Krivonossov"
click at [680, 508] on li "Worker ID" at bounding box center [783, 530] width 380 height 46
click at [862, 193] on input at bounding box center [870, 192] width 202 height 30
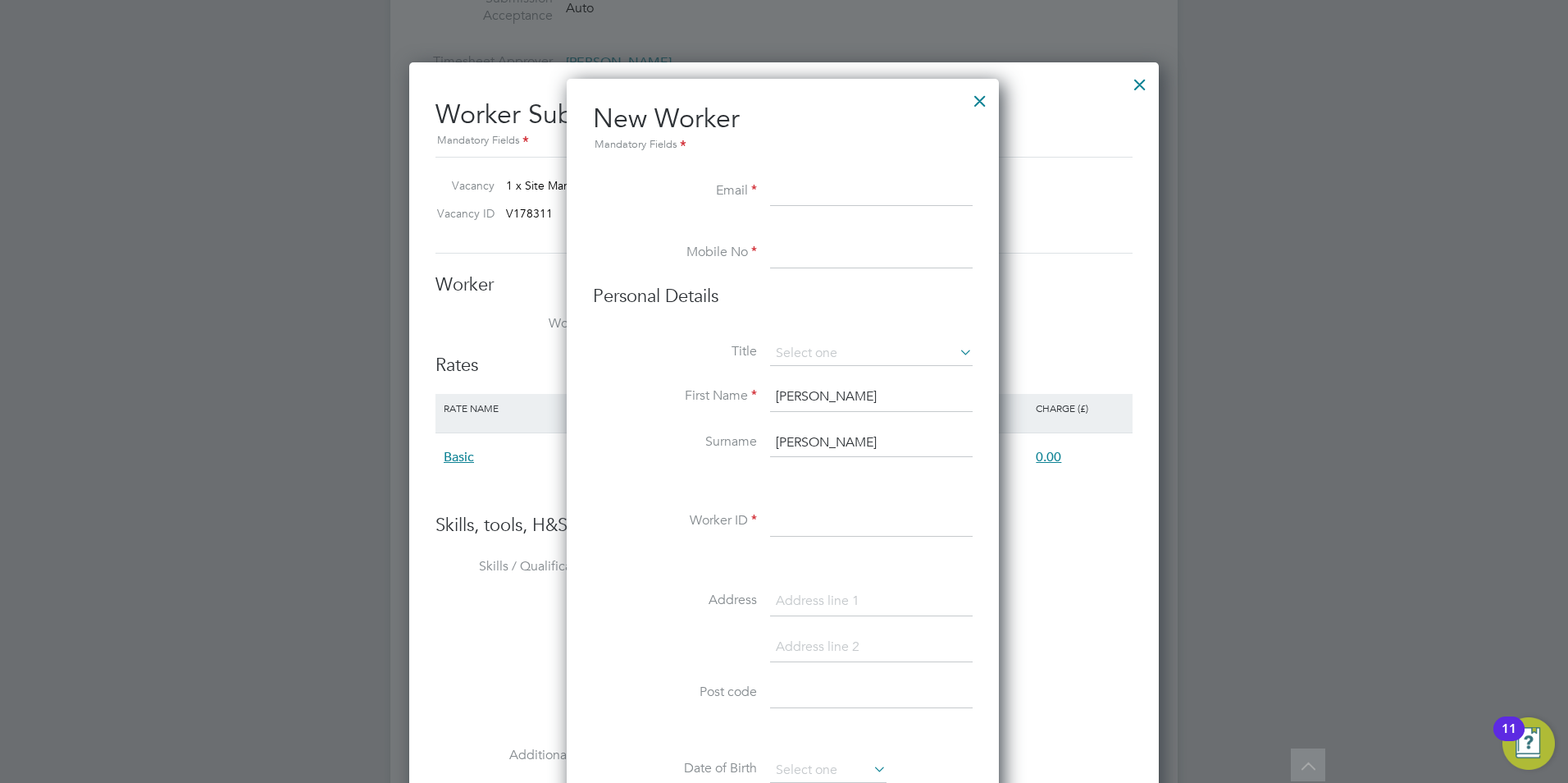
paste input "contact@subject28.com"
type input "contact@subject28.com"
click at [810, 265] on input at bounding box center [870, 253] width 202 height 30
paste input "+44 7488 903 703"
type input "+44 7488 903 703"
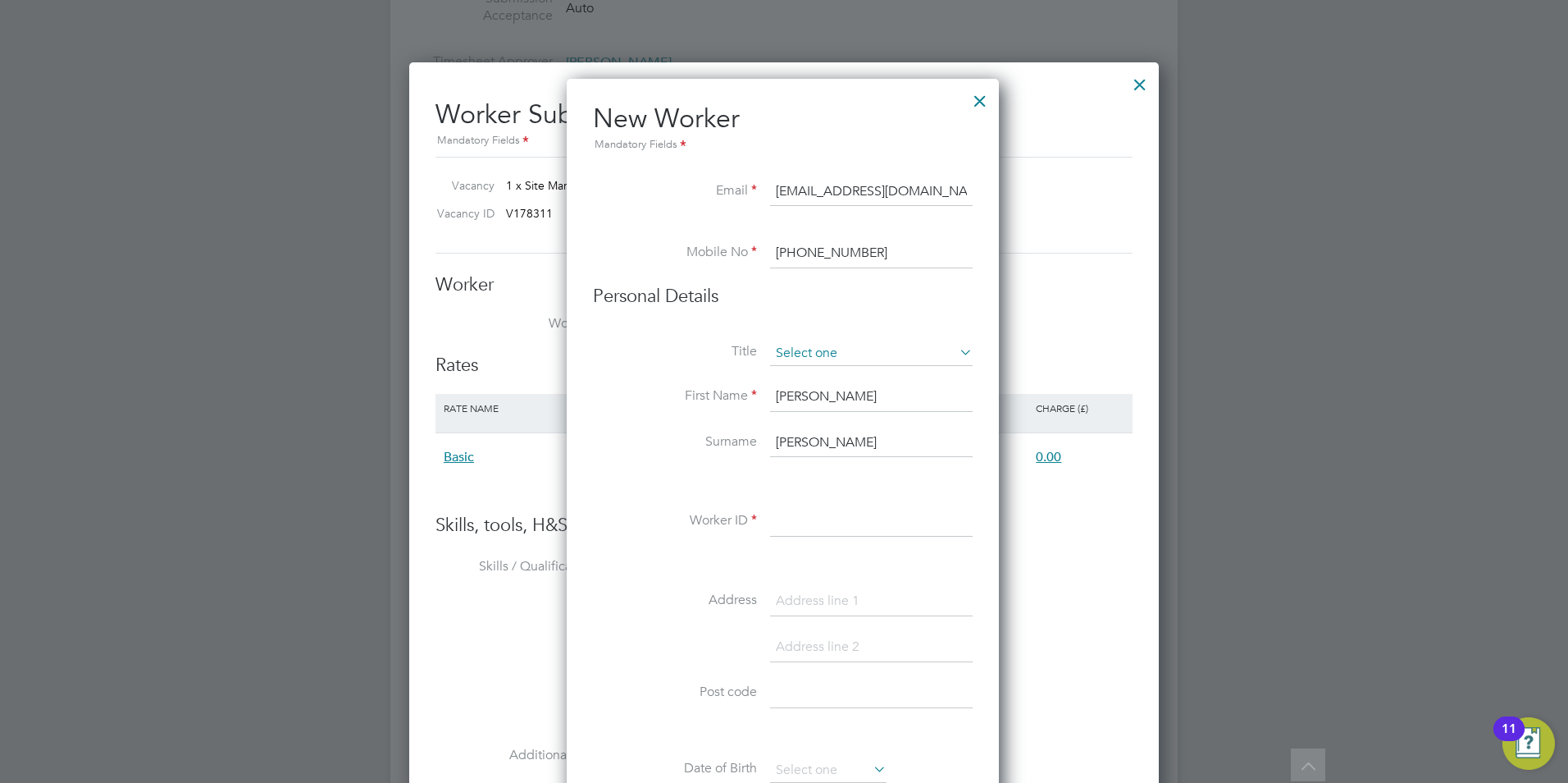
click at [832, 361] on input at bounding box center [870, 353] width 202 height 25
click at [818, 375] on li "Mr" at bounding box center [870, 376] width 204 height 21
type input "Mr"
click at [646, 477] on li at bounding box center [783, 482] width 380 height 18
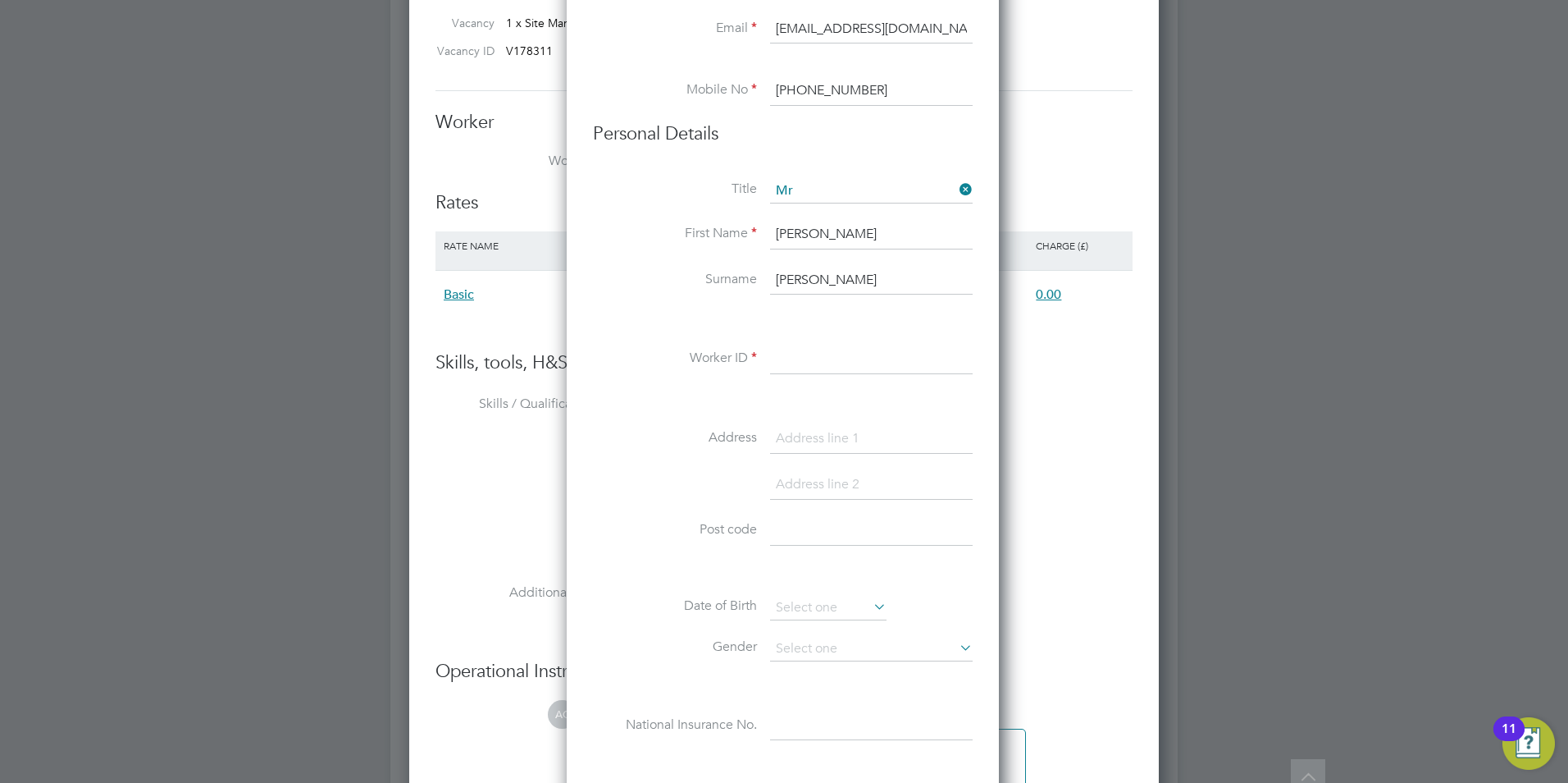
scroll to position [1476, 0]
drag, startPoint x: 804, startPoint y: 350, endPoint x: 807, endPoint y: 367, distance: 17.3
click at [804, 350] on input at bounding box center [870, 358] width 202 height 30
type input "6222"
click at [604, 457] on li "Address" at bounding box center [783, 446] width 380 height 46
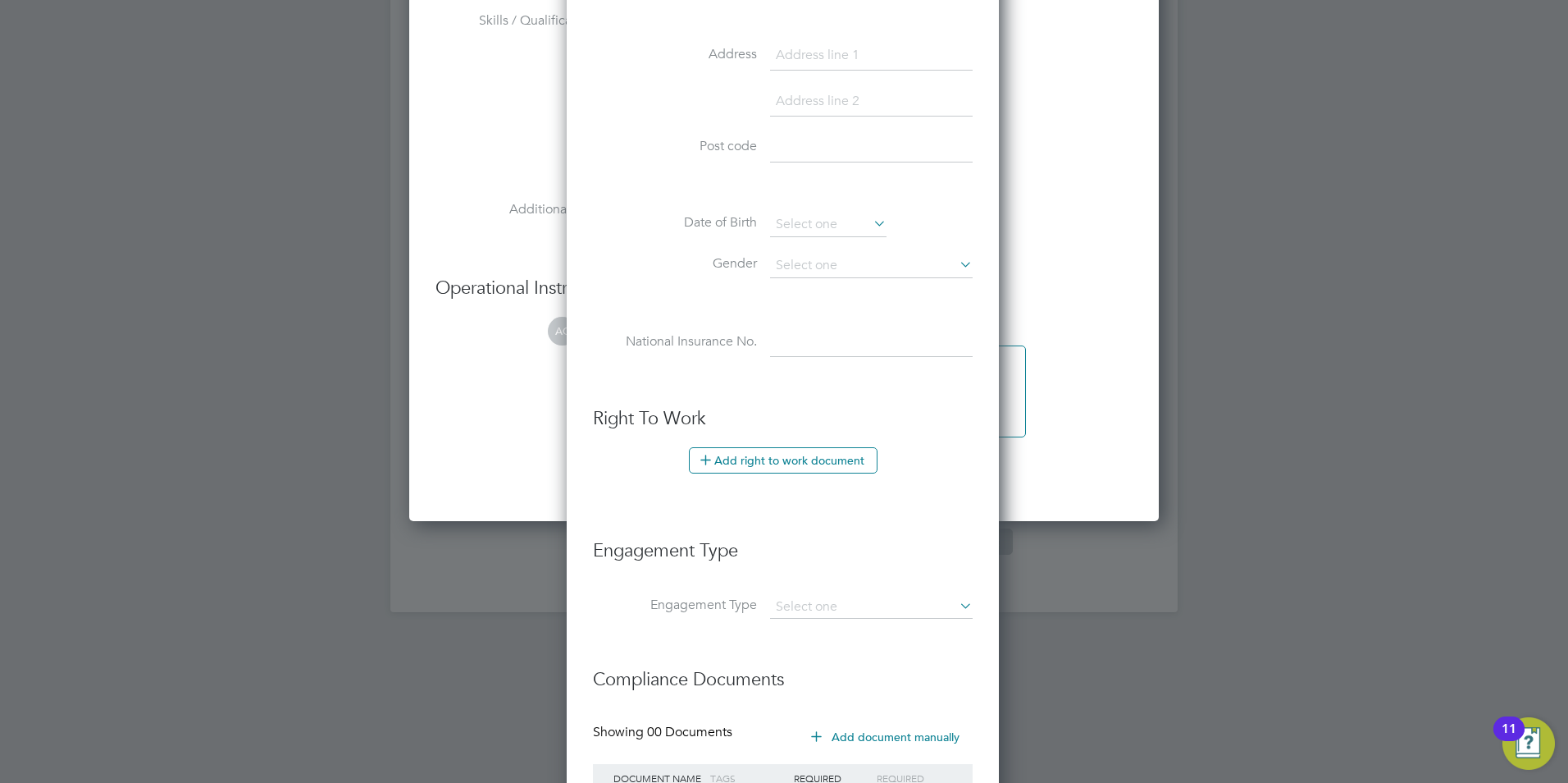
scroll to position [1887, 0]
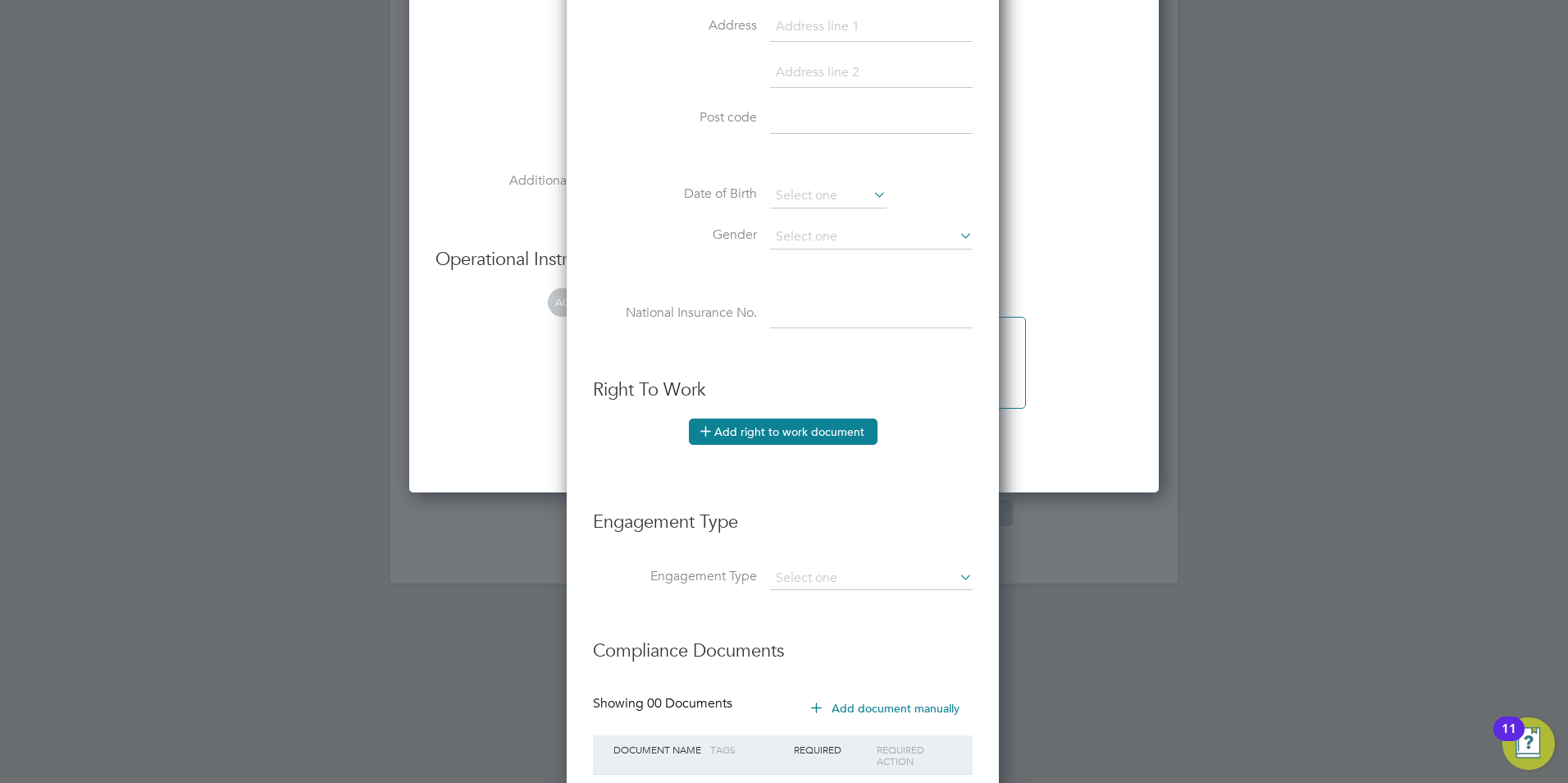
click at [781, 419] on button "Add right to work document" at bounding box center [783, 432] width 188 height 26
